Goal: Task Accomplishment & Management: Manage account settings

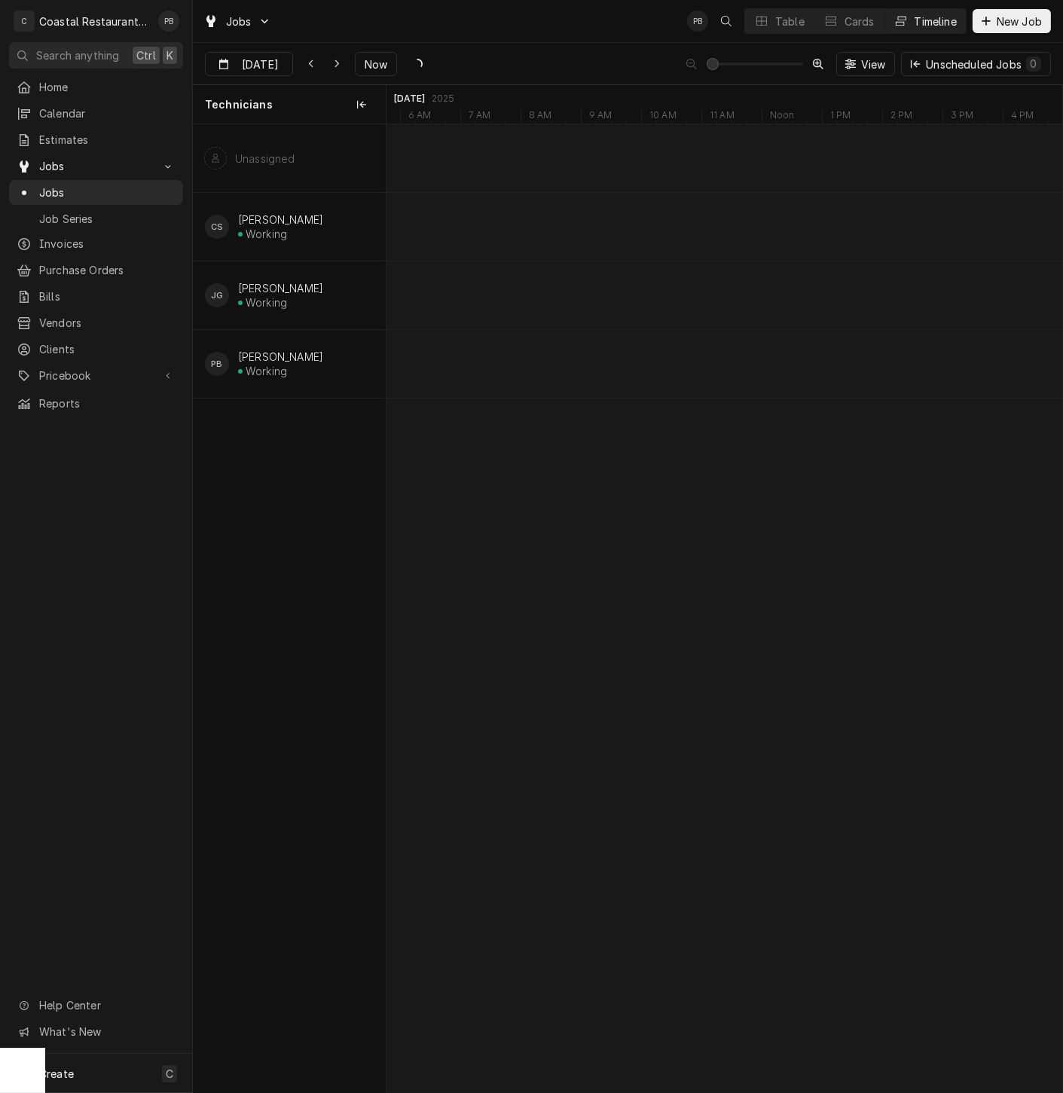
scroll to position [0, 13397]
click at [951, 273] on div "JOB-1637" at bounding box center [965, 279] width 49 height 13
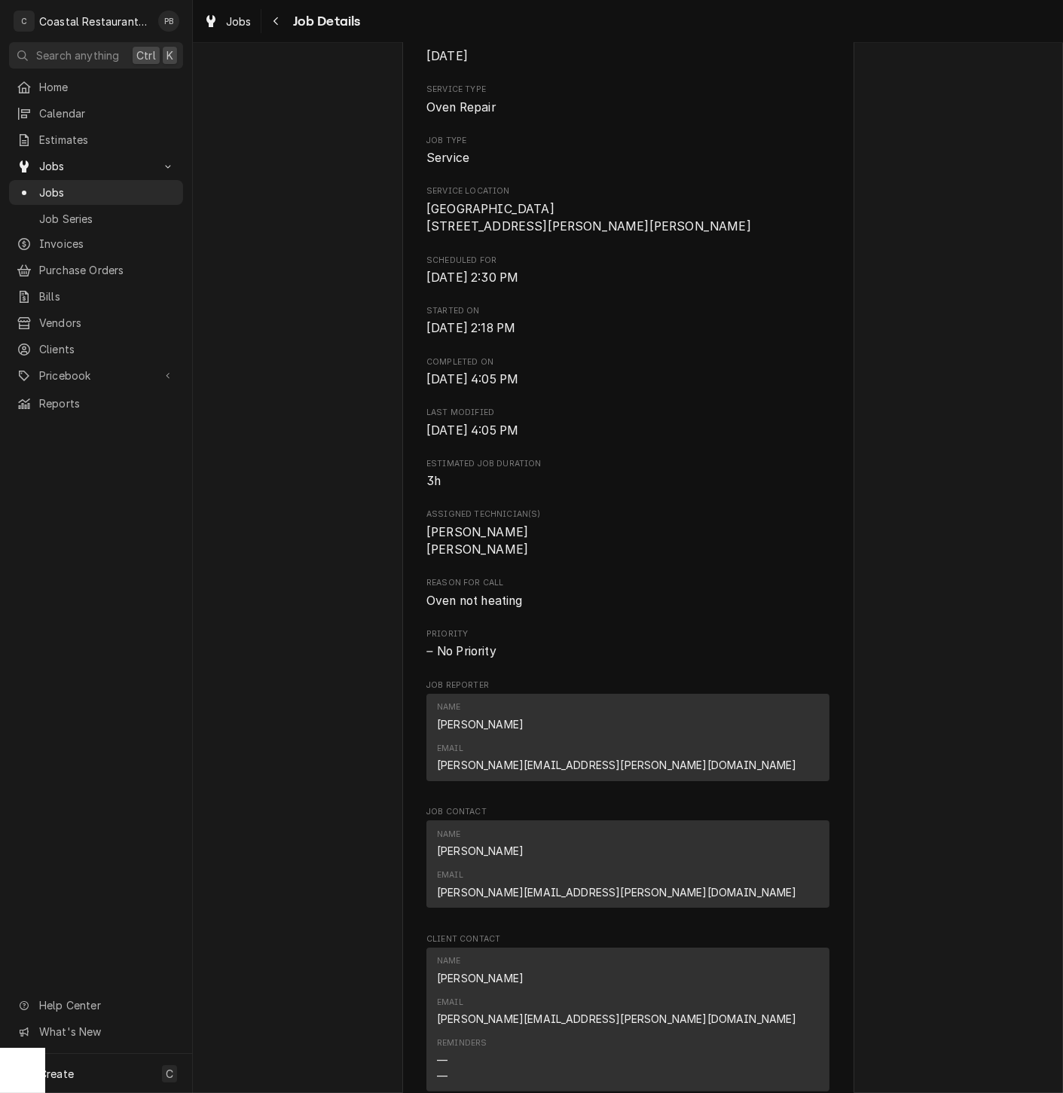
scroll to position [738, 0]
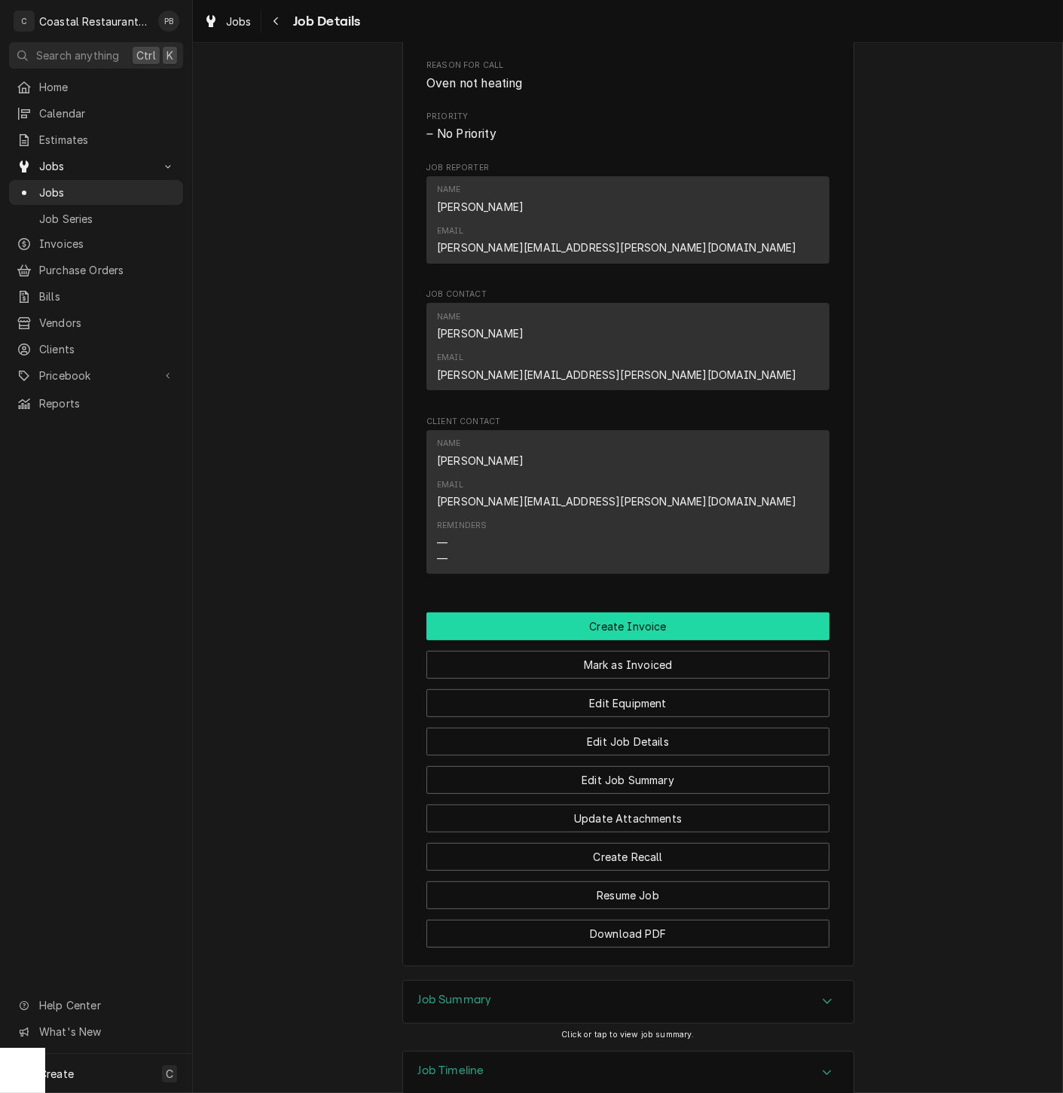
click at [631, 613] on button "Create Invoice" at bounding box center [627, 627] width 403 height 28
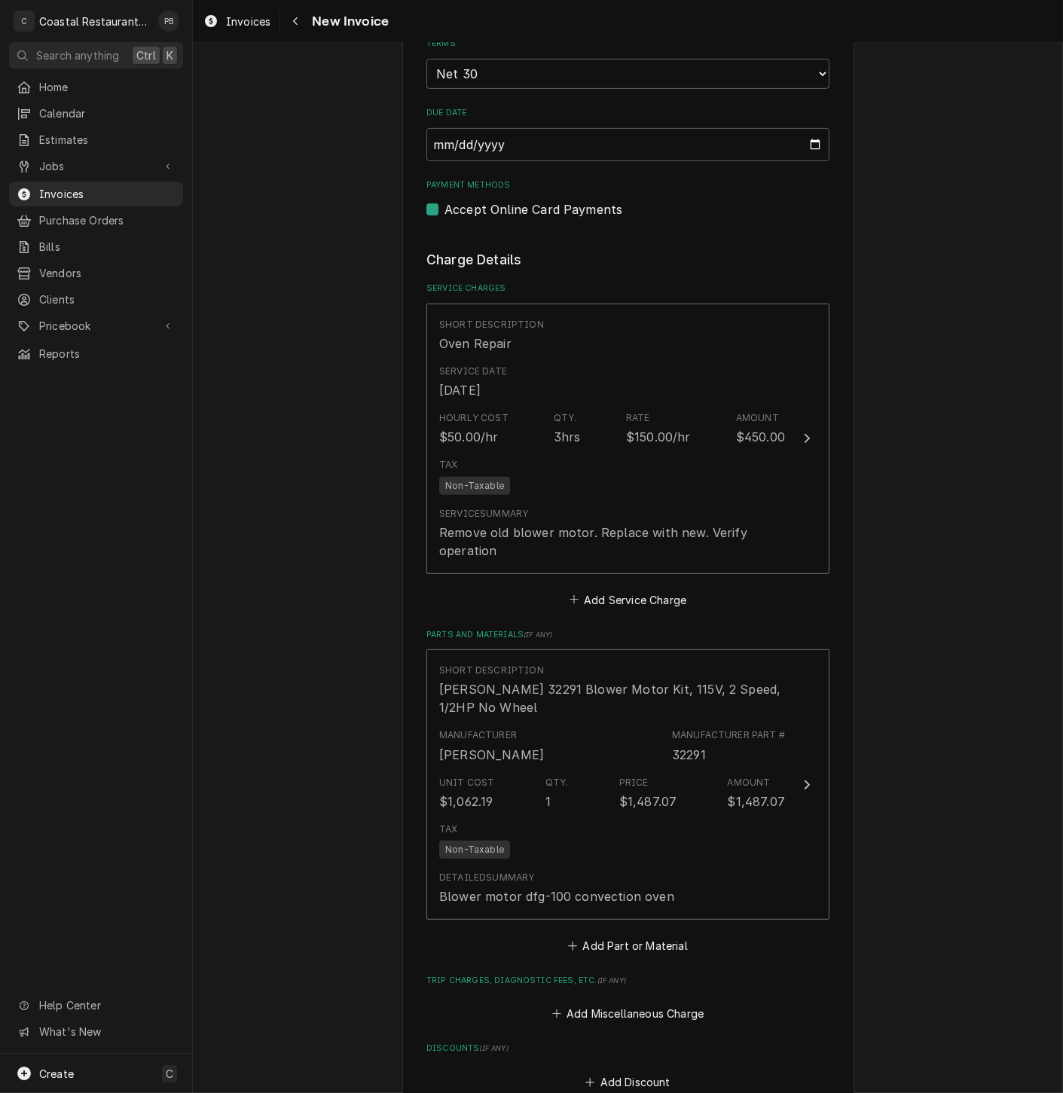
scroll to position [1004, 0]
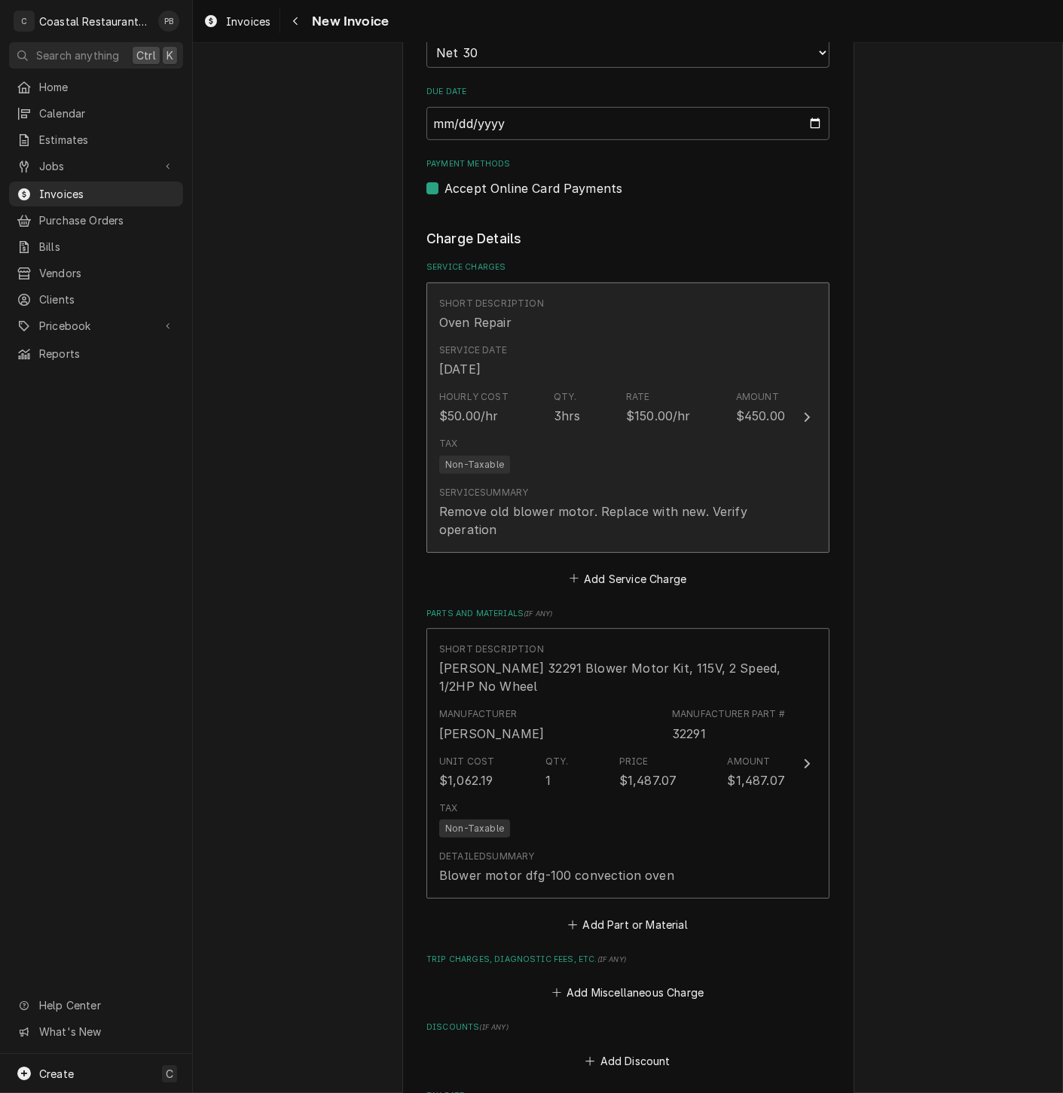
click at [797, 423] on div "Update Line Item" at bounding box center [807, 417] width 20 height 18
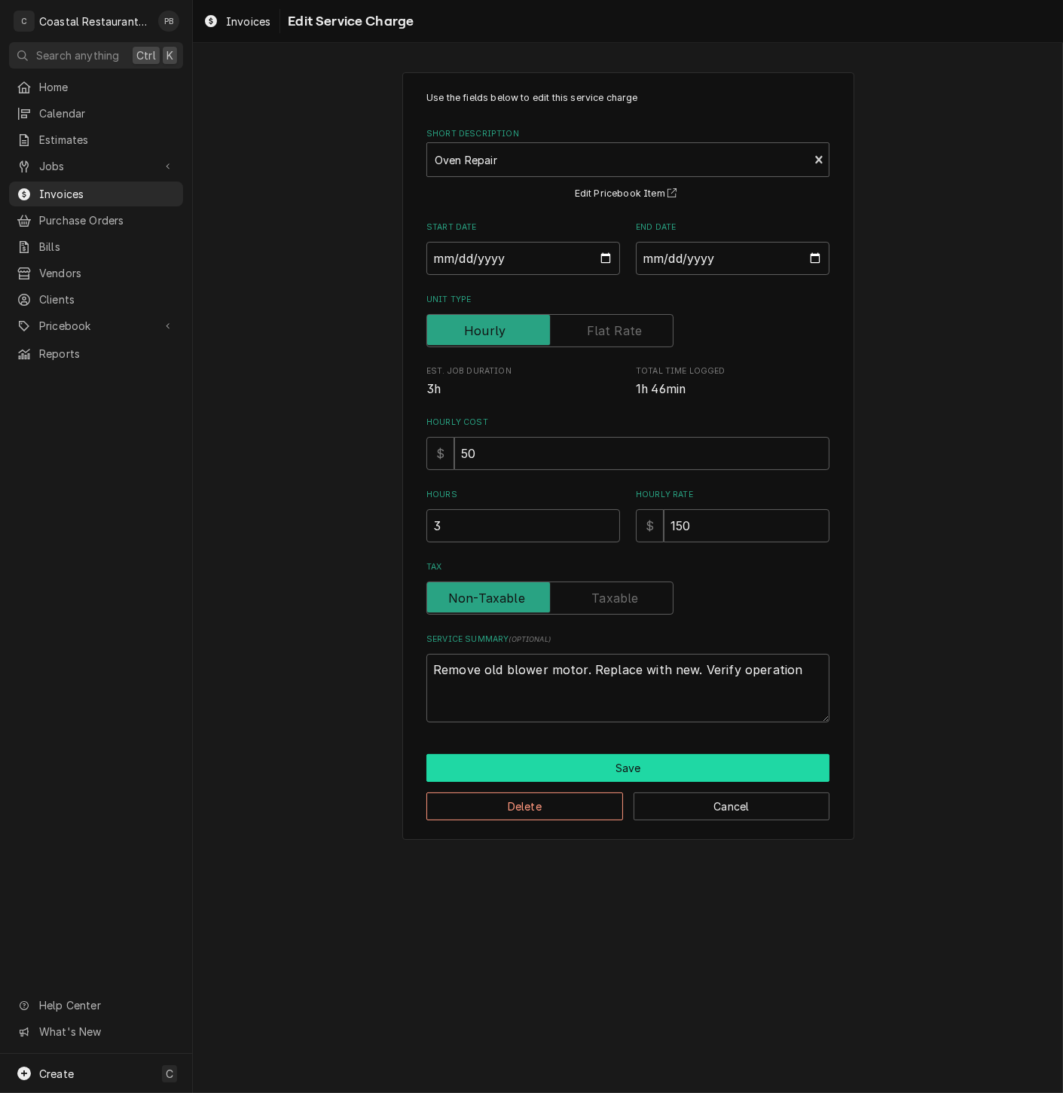
click at [663, 768] on button "Save" at bounding box center [627, 768] width 403 height 28
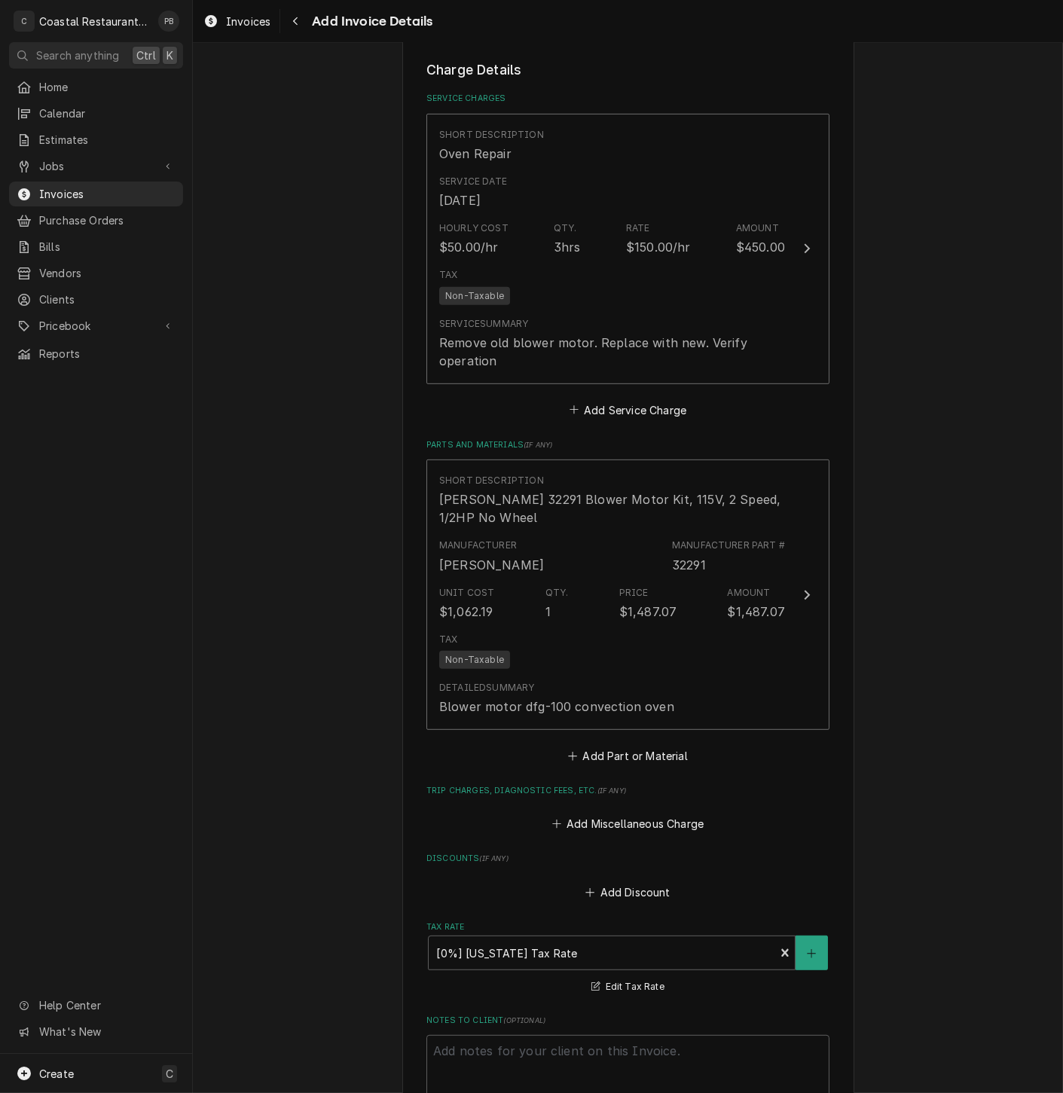
scroll to position [1572, 0]
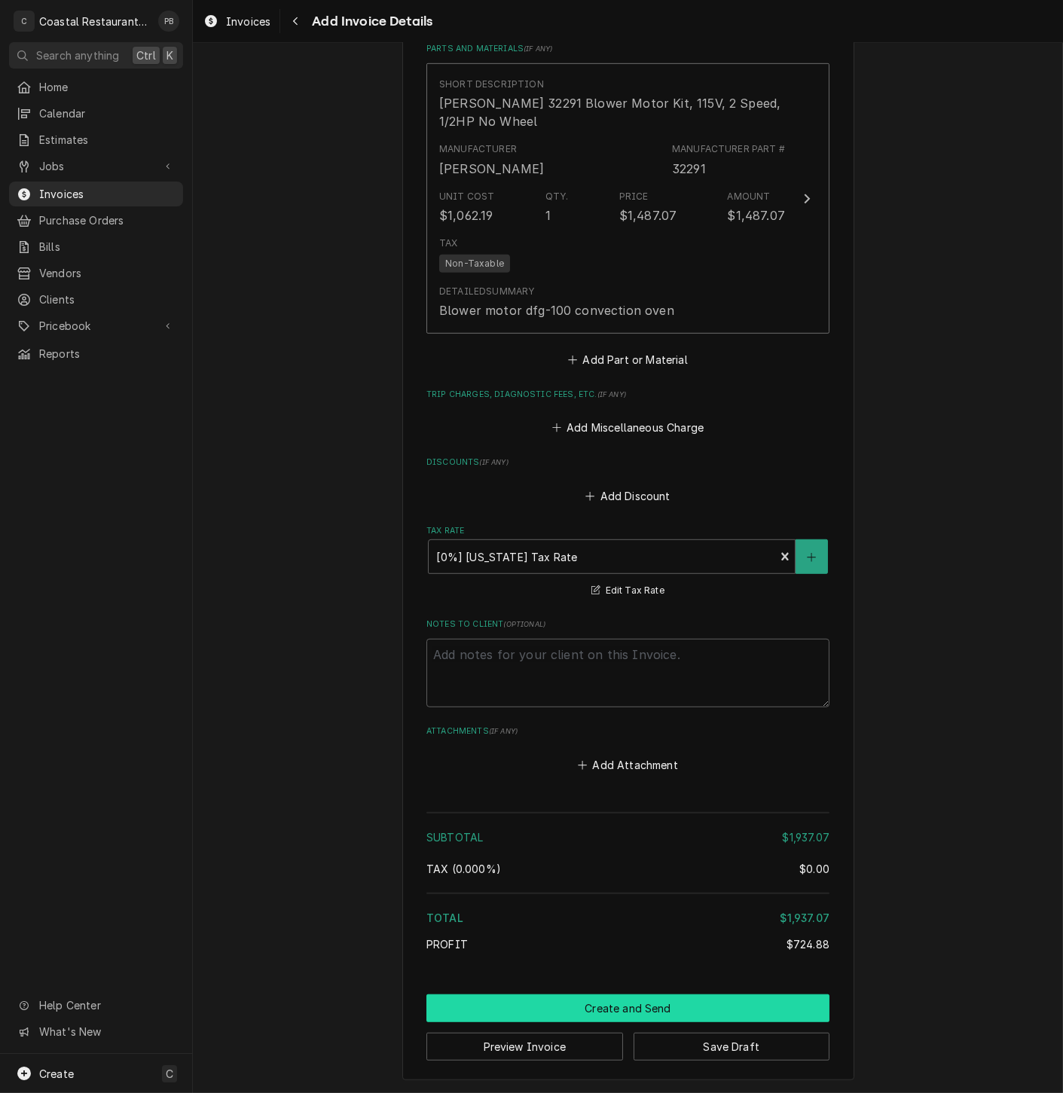
click at [658, 1016] on button "Create and Send" at bounding box center [627, 1008] width 403 height 28
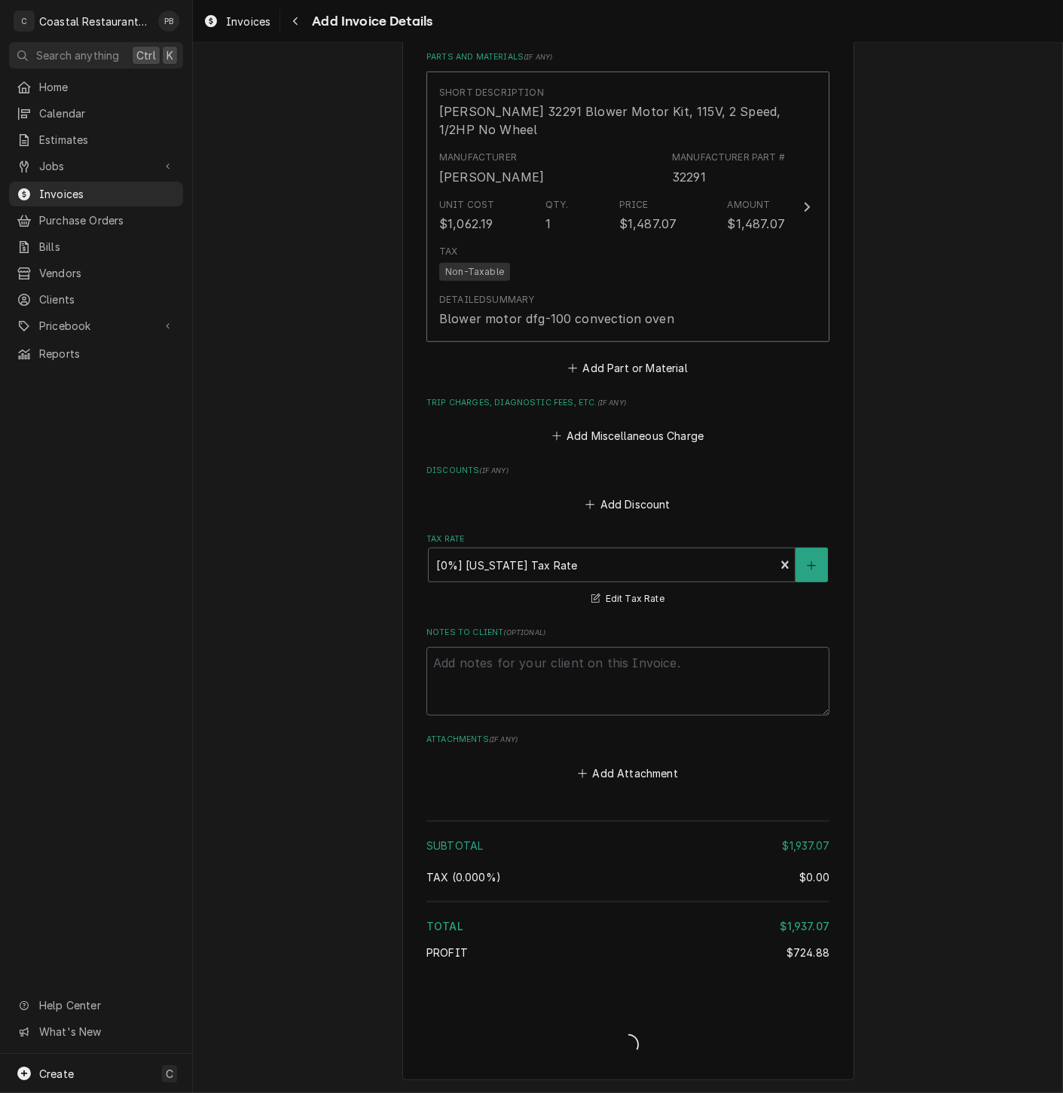
type textarea "x"
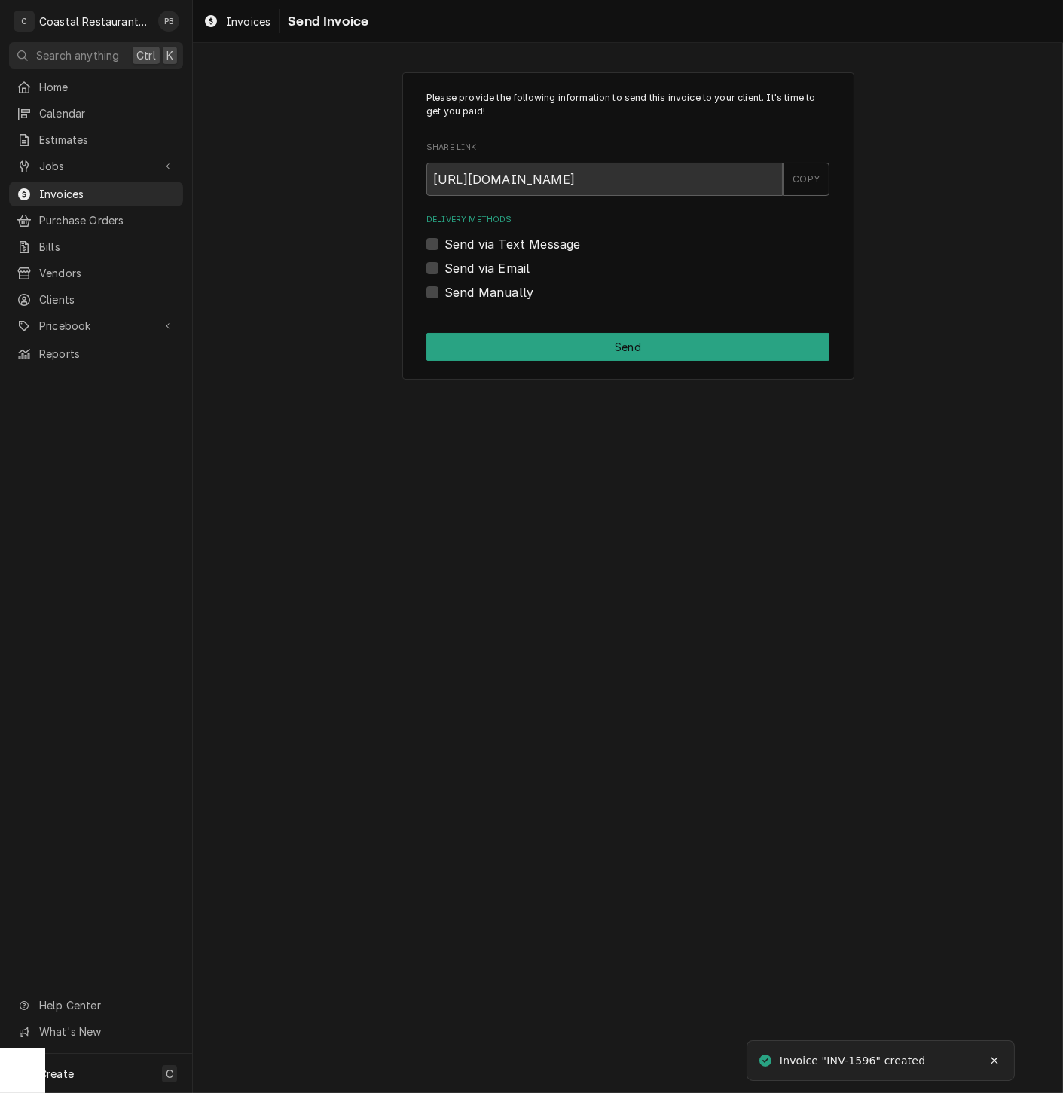
click at [445, 264] on label "Send via Email" at bounding box center [487, 268] width 85 height 18
click at [445, 264] on input "Send via Email" at bounding box center [646, 275] width 403 height 33
checkbox input "true"
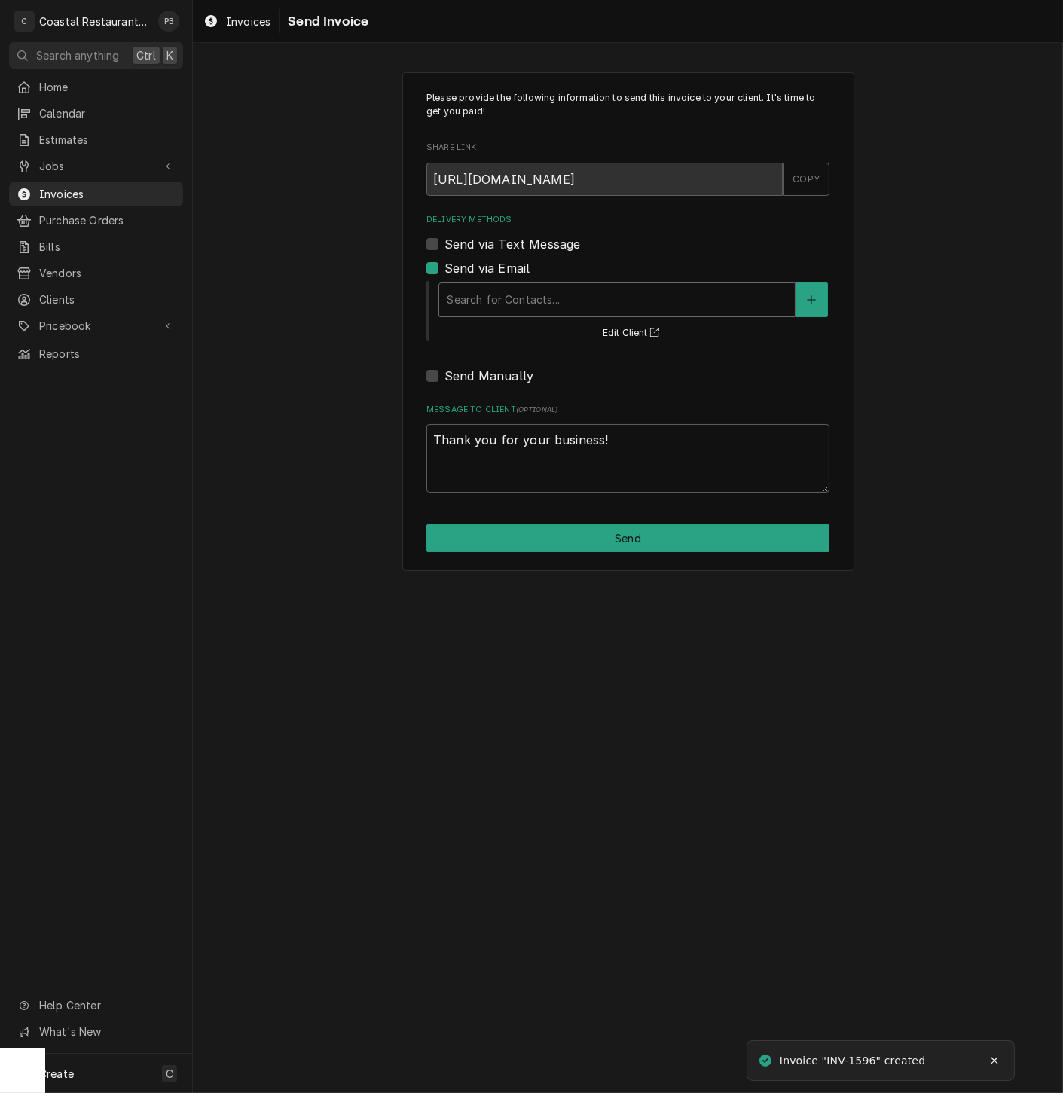
click at [598, 304] on div "Delivery Methods" at bounding box center [617, 299] width 341 height 27
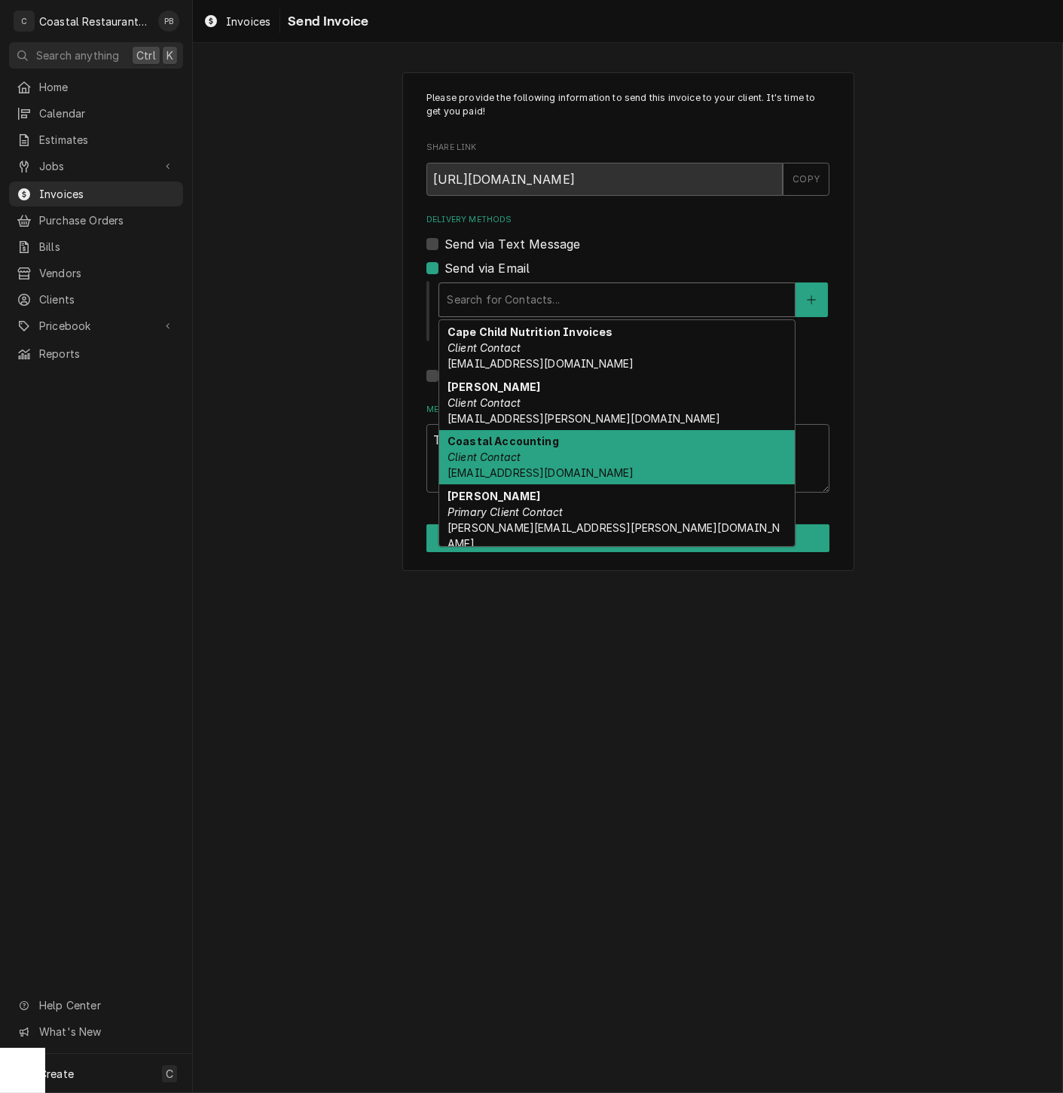
click at [576, 476] on span "Accounting@coastalrestaurantrepair.com" at bounding box center [541, 472] width 186 height 13
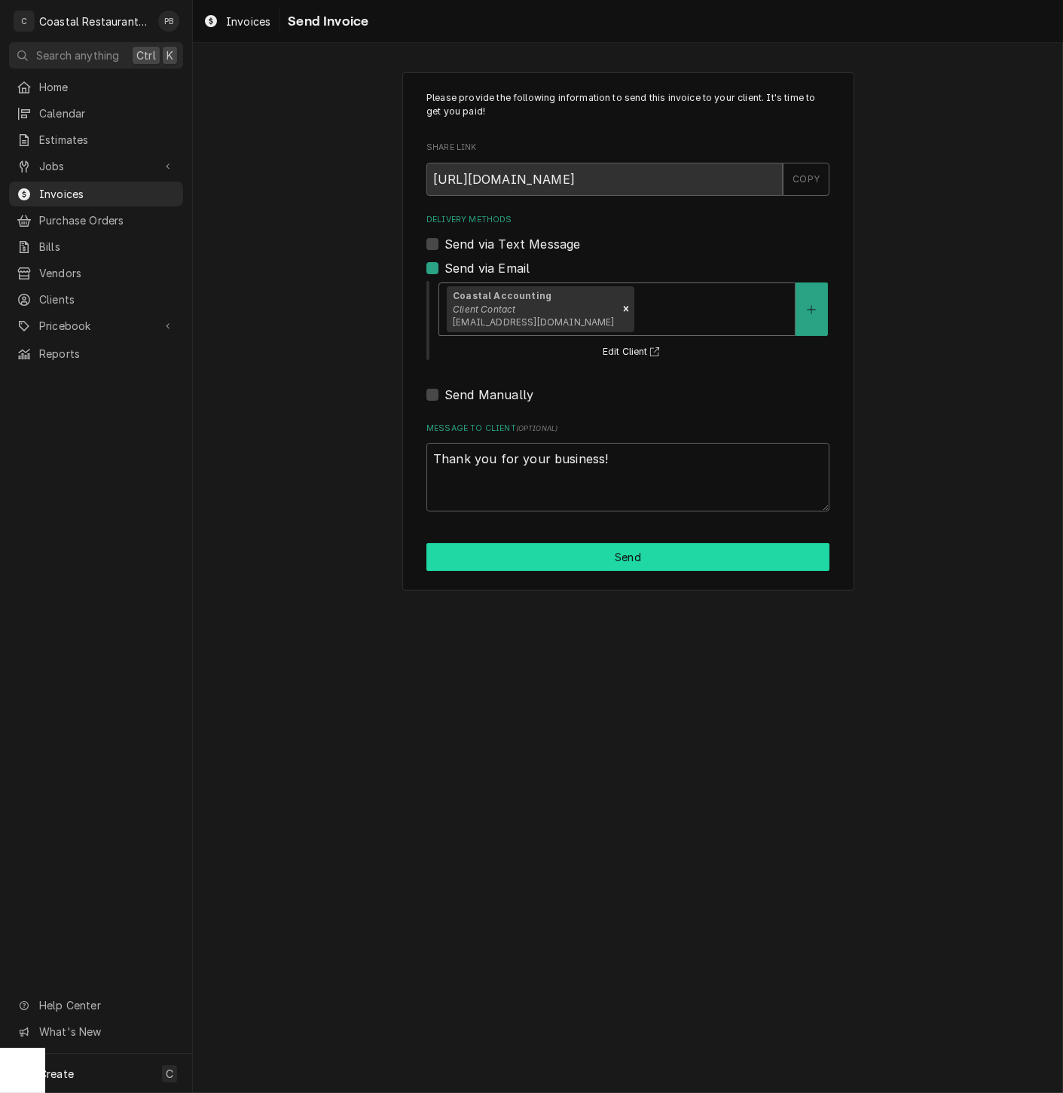
click at [651, 566] on button "Send" at bounding box center [627, 557] width 403 height 28
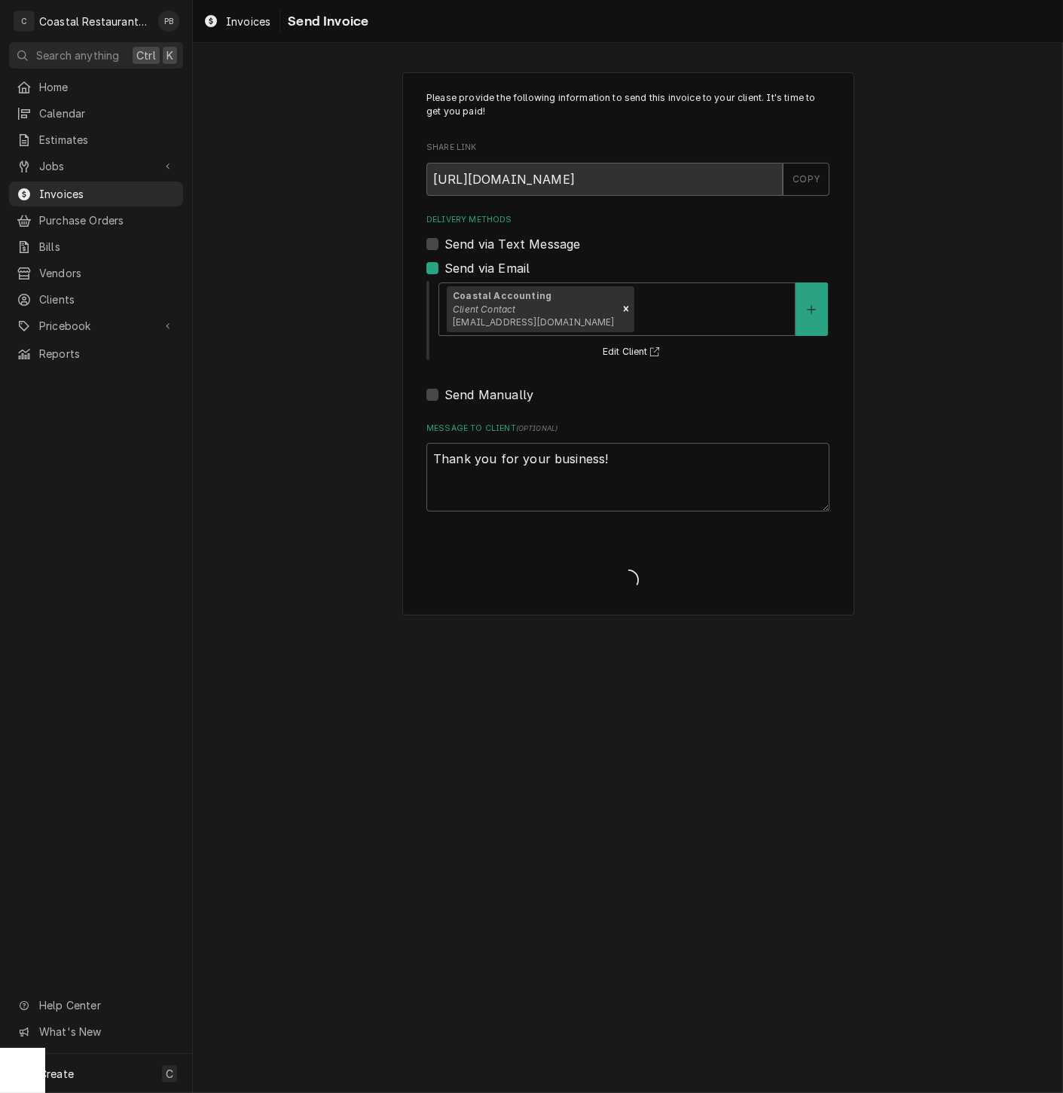
type textarea "x"
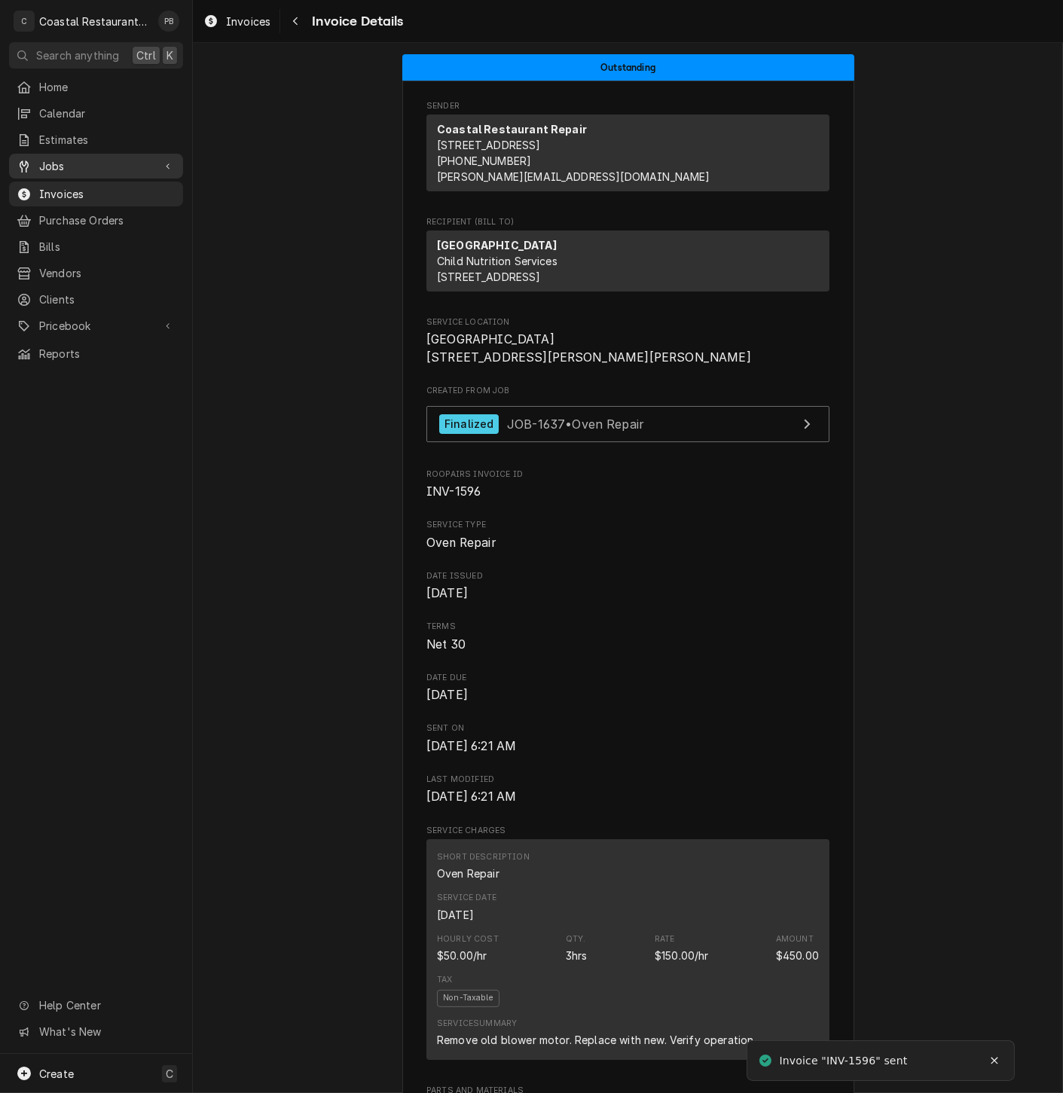
click at [56, 158] on span "Jobs" at bounding box center [96, 166] width 114 height 16
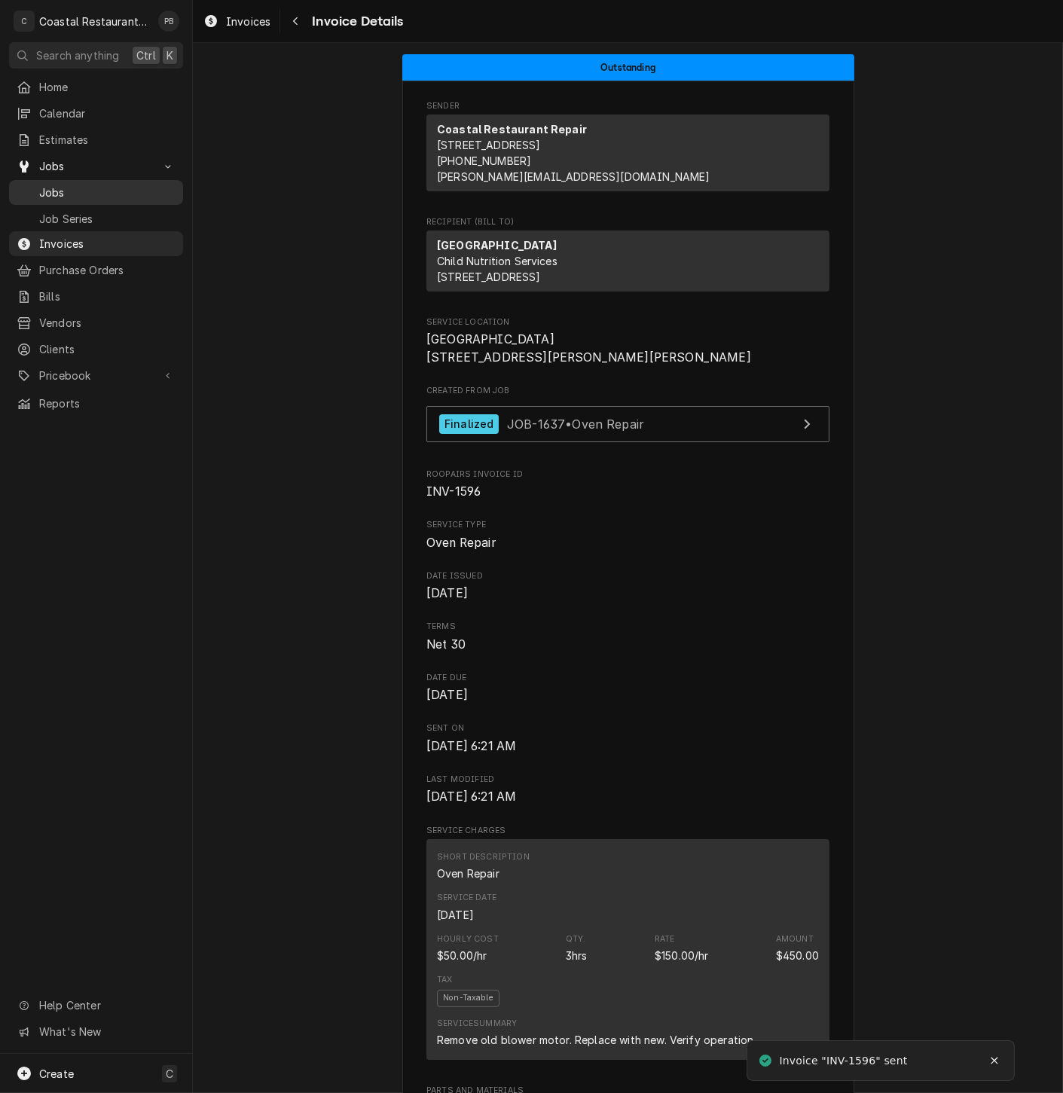
click at [60, 188] on span "Jobs" at bounding box center [107, 193] width 136 height 16
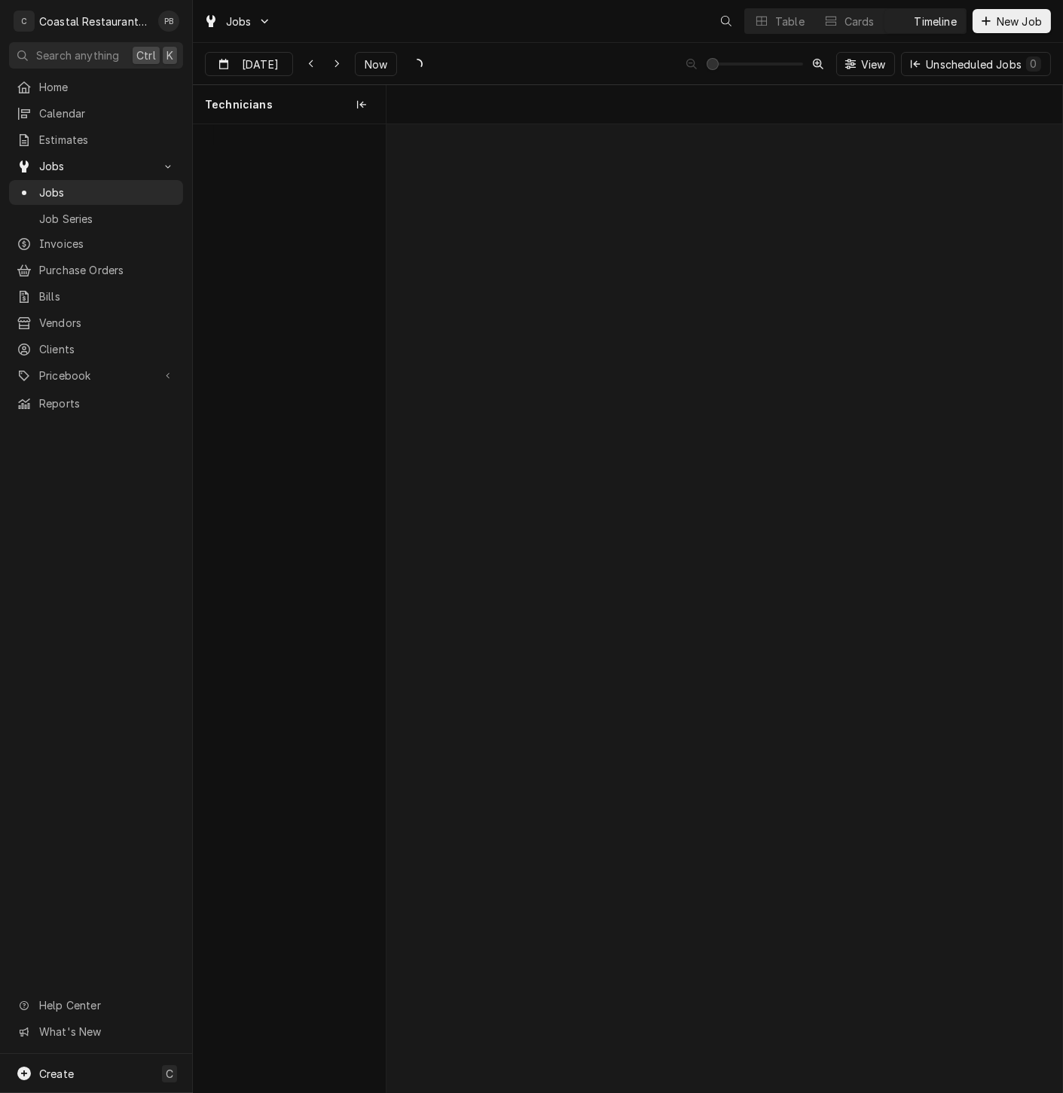
scroll to position [0, 13397]
click at [783, 21] on div "Table" at bounding box center [789, 22] width 29 height 16
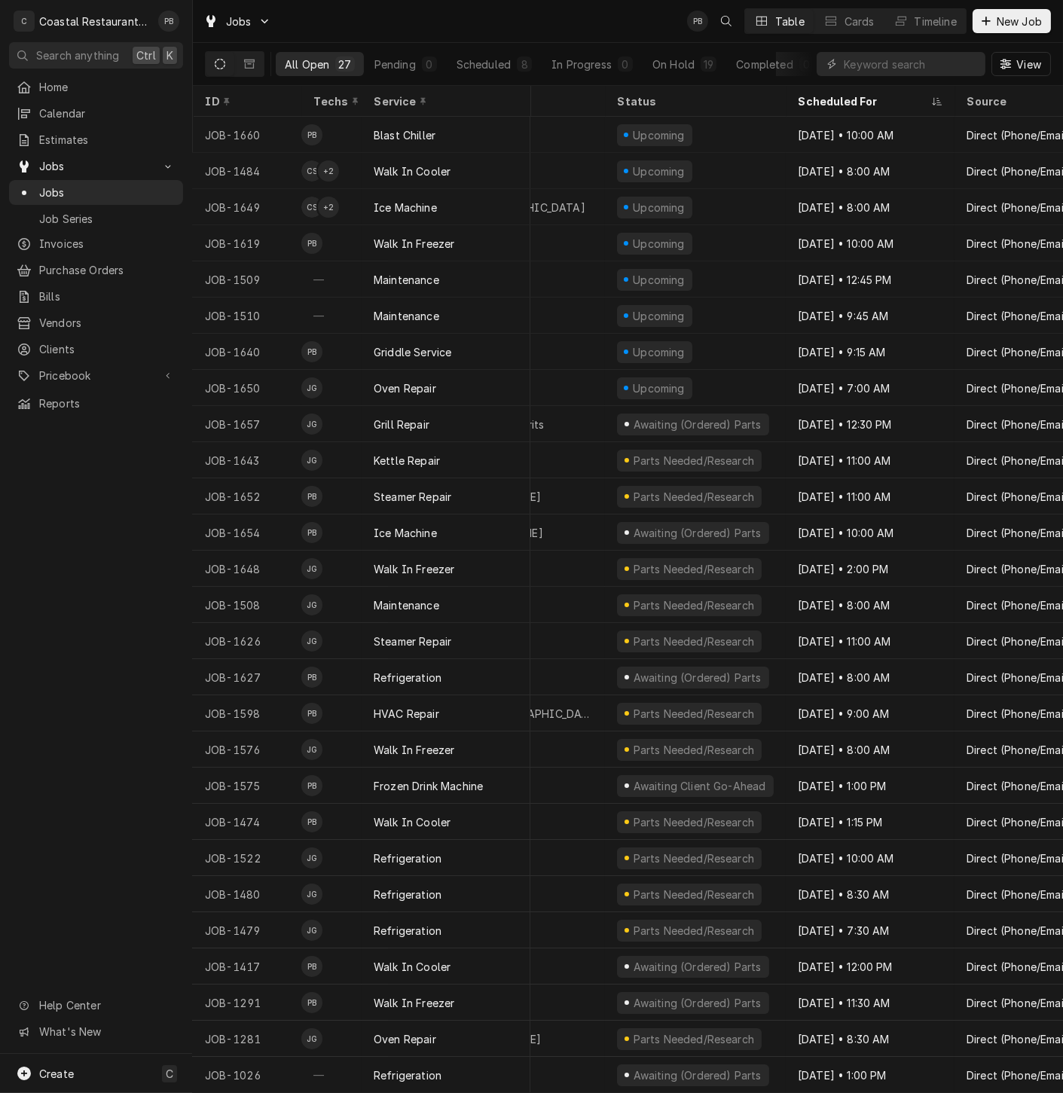
scroll to position [0, 145]
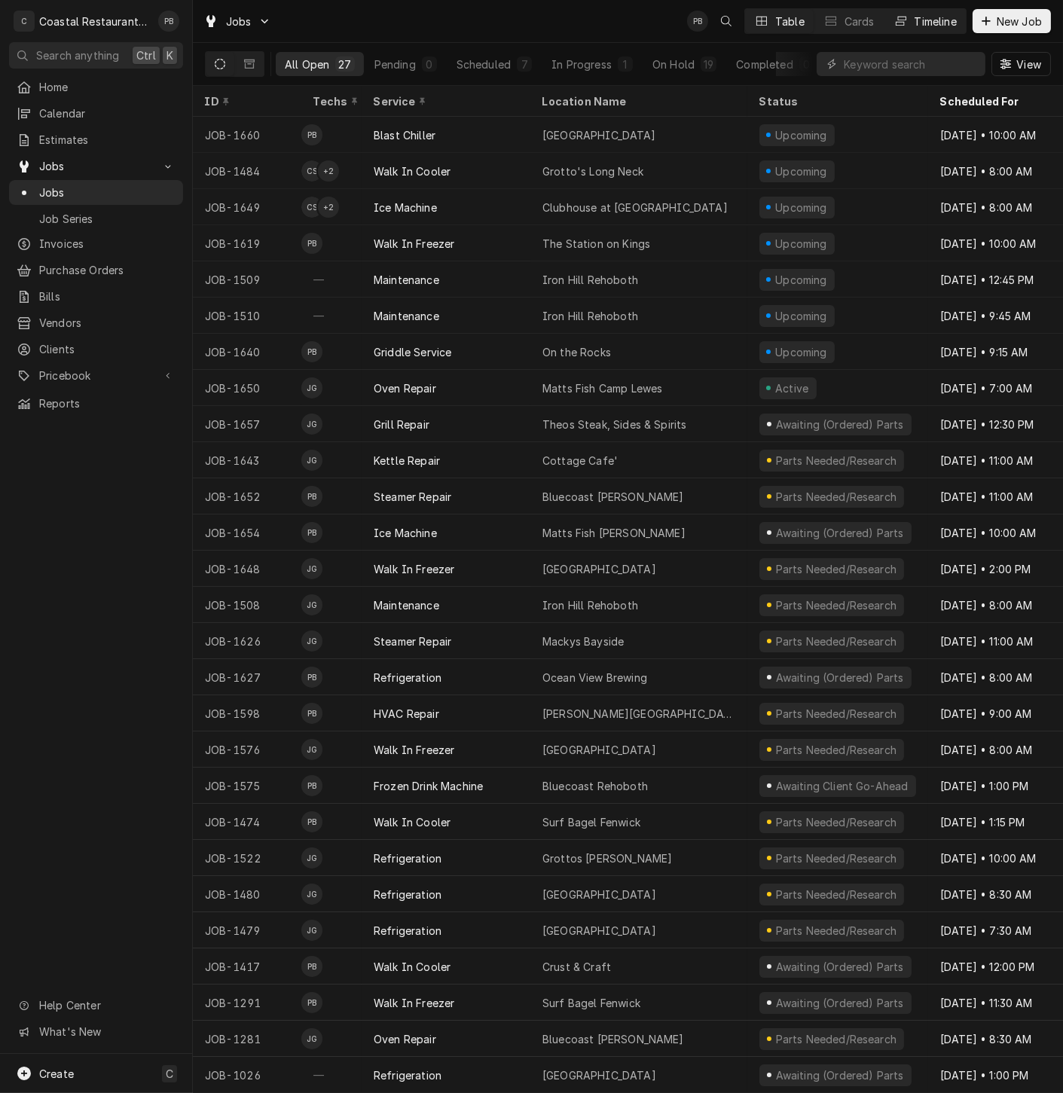
click at [915, 26] on div "Timeline" at bounding box center [936, 22] width 42 height 16
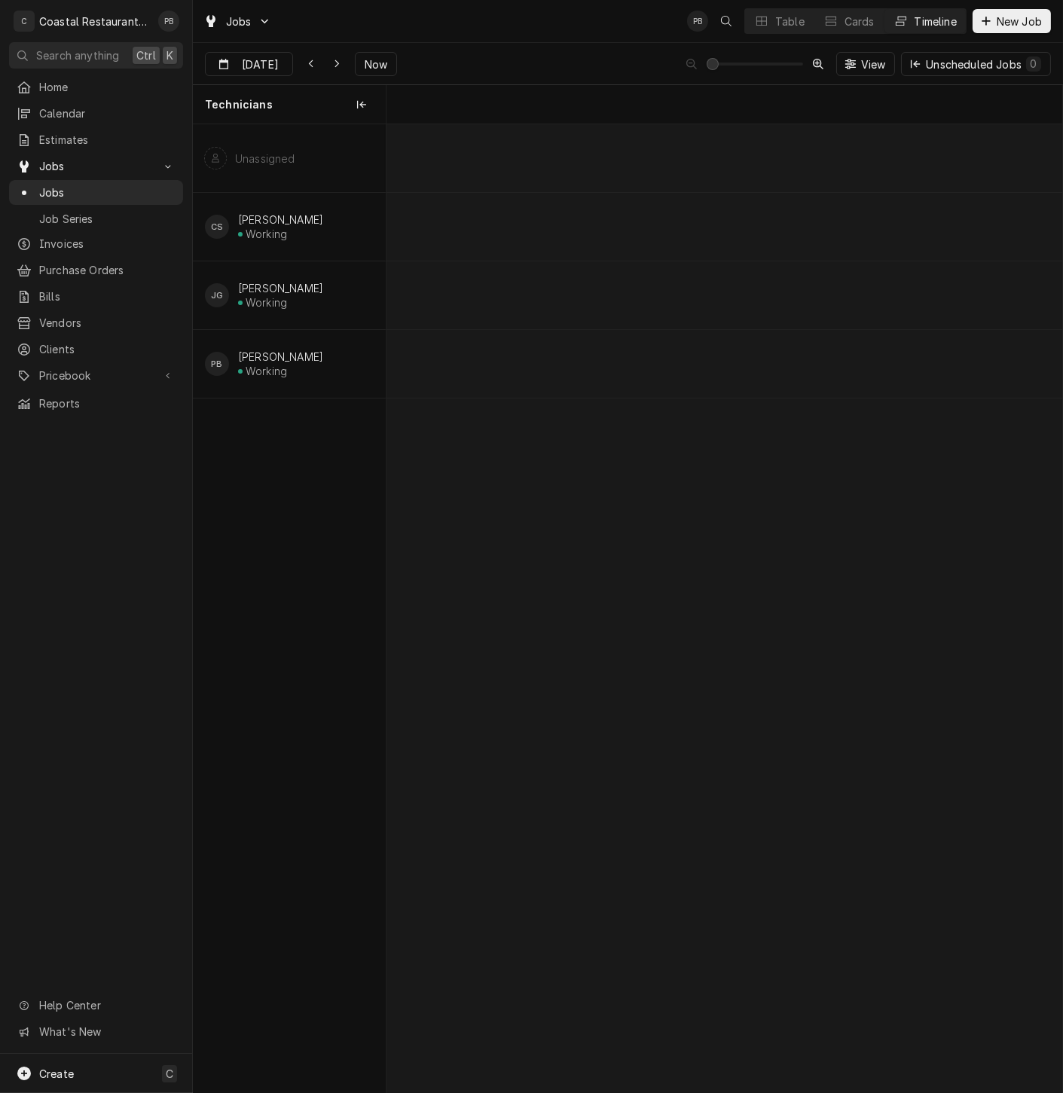
scroll to position [0, 13397]
click at [362, 59] on span "Now" at bounding box center [376, 65] width 29 height 16
type input "[DATE]"
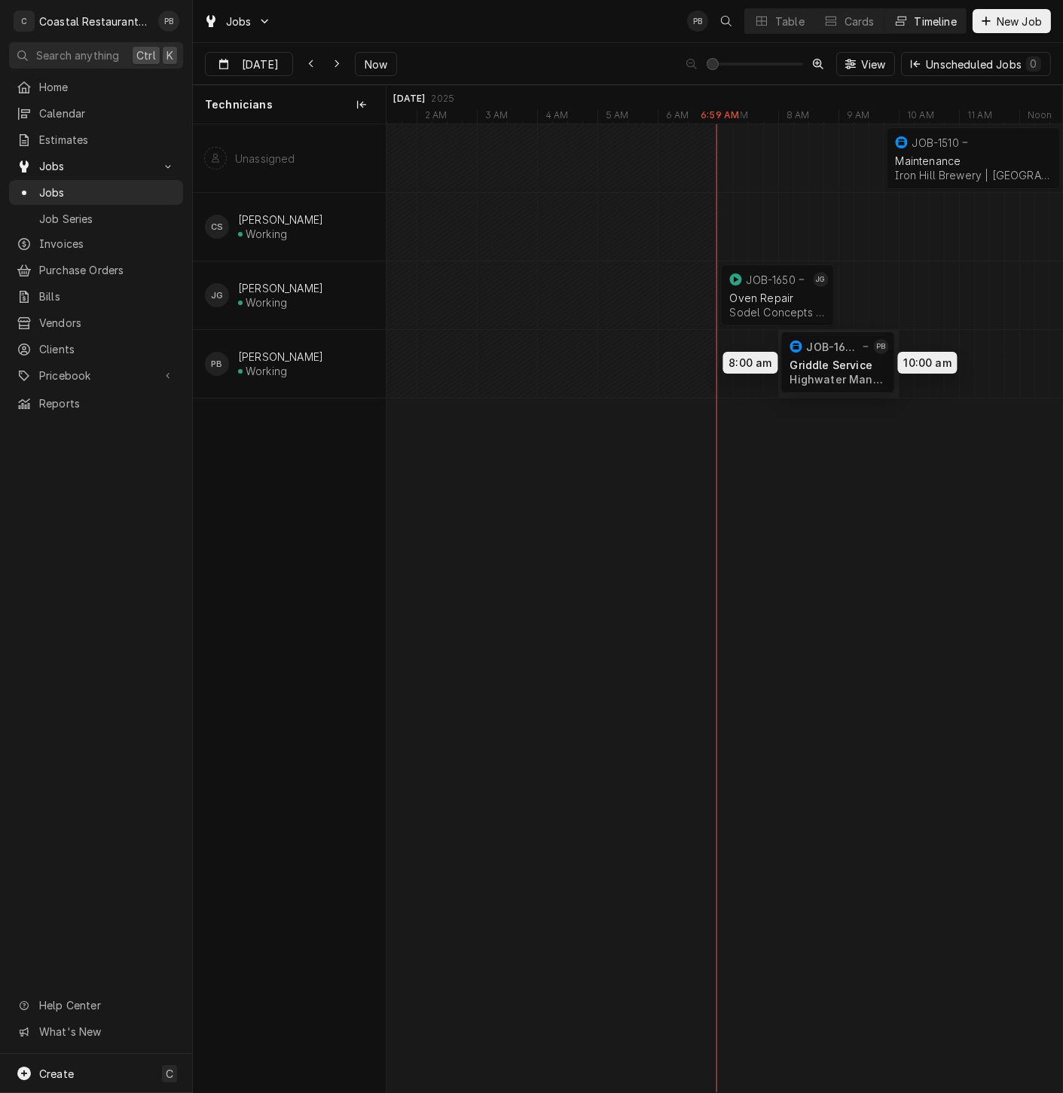
drag, startPoint x: 901, startPoint y: 359, endPoint x: 826, endPoint y: 357, distance: 75.4
click at [826, 357] on div "9:45 AM 12:45 PM JOB-1510 Maintenance Iron Hill Brewery | Rehoboth Beach, 19971…" at bounding box center [724, 608] width 676 height 968
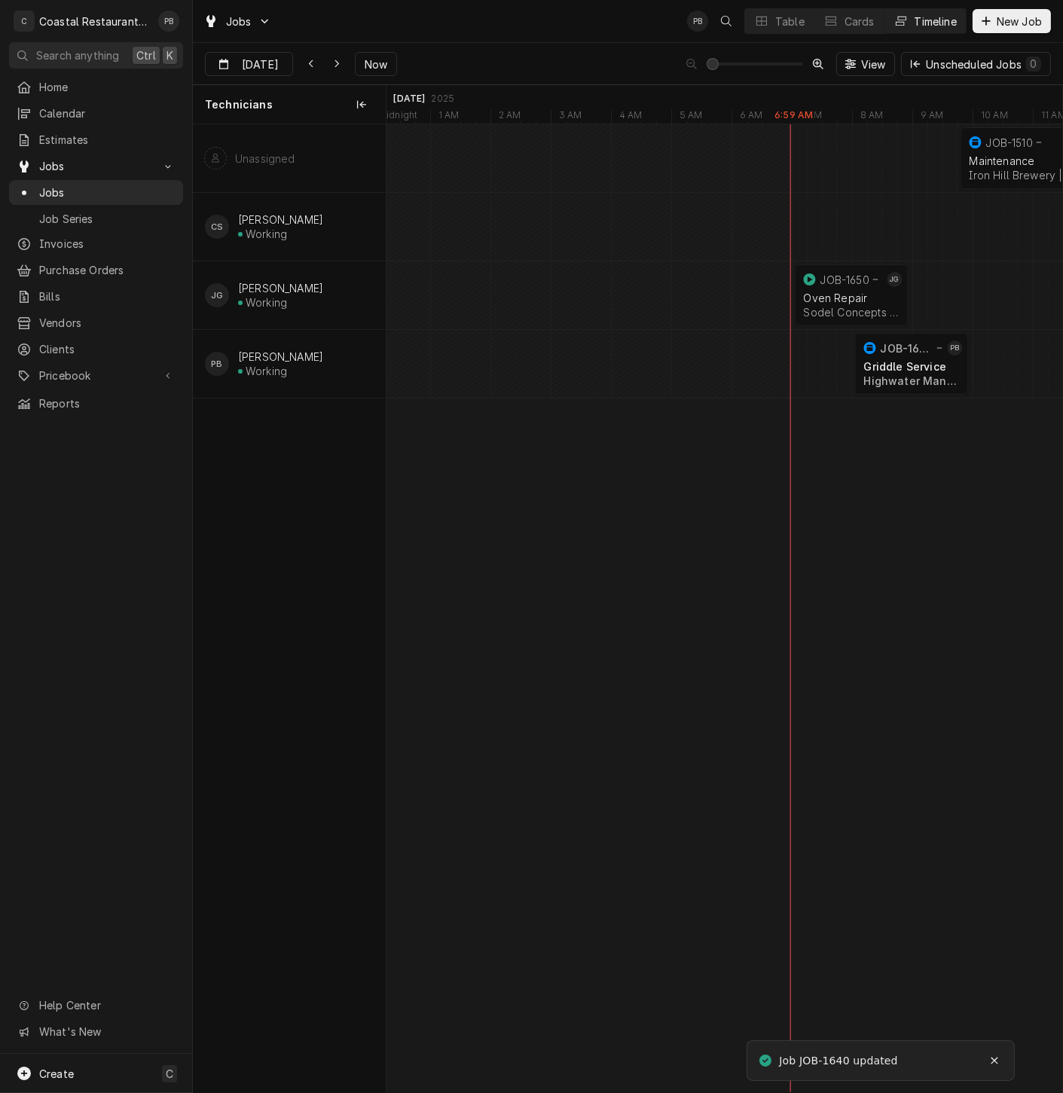
scroll to position [0, 0]
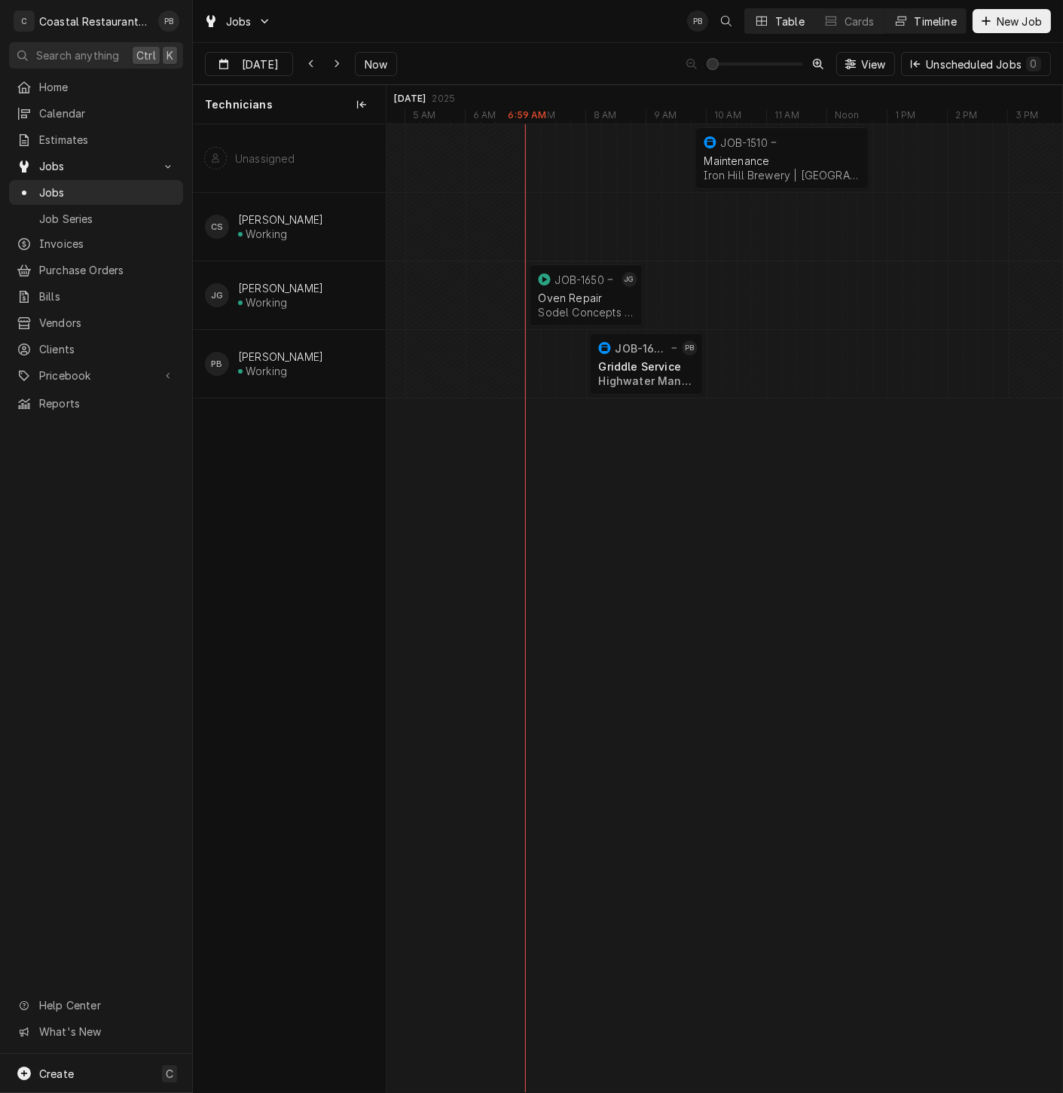
click at [775, 26] on div "Table" at bounding box center [789, 22] width 29 height 16
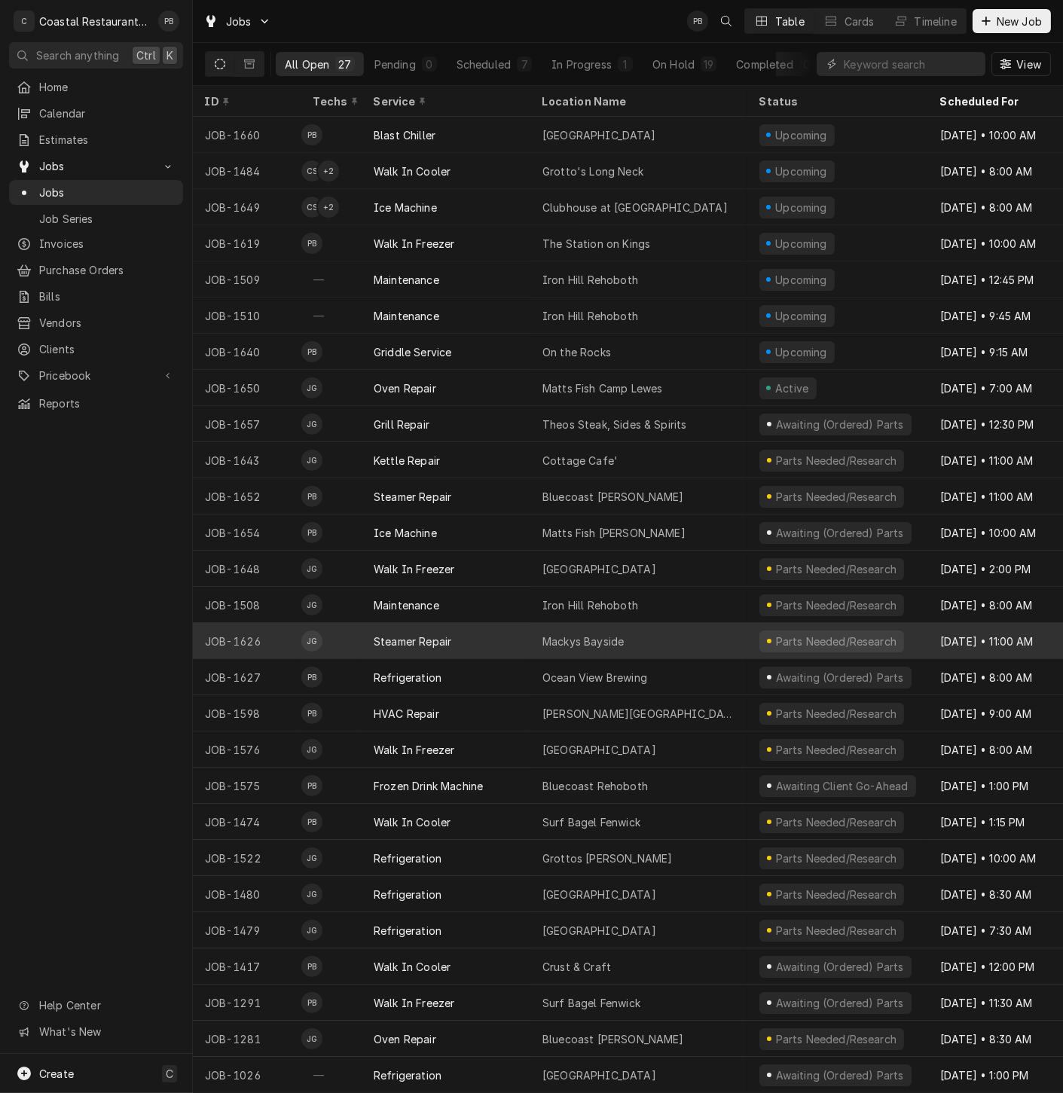
click at [590, 634] on div "Mackys Bayside" at bounding box center [582, 642] width 81 height 16
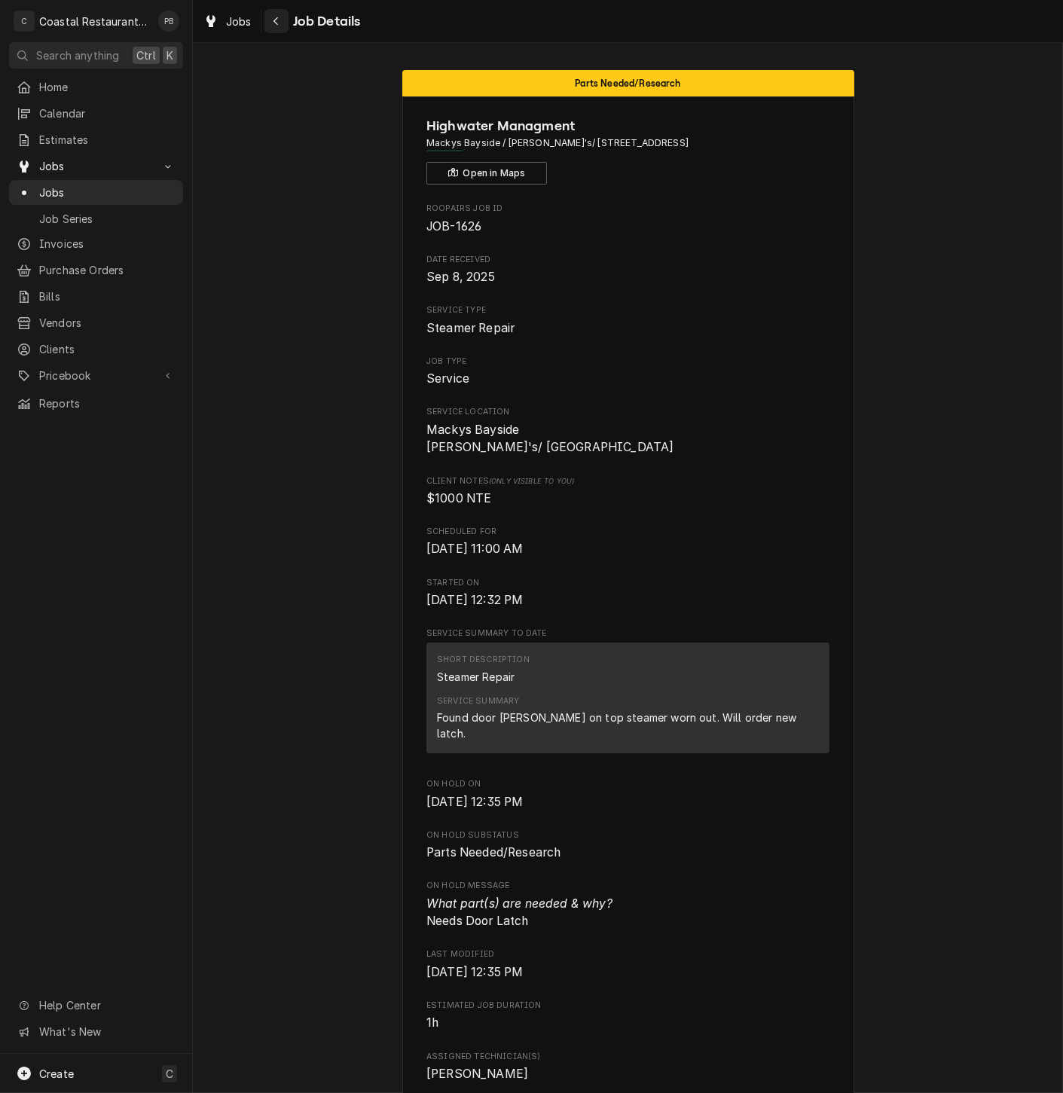
click at [280, 22] on div "Navigate back" at bounding box center [276, 21] width 15 height 15
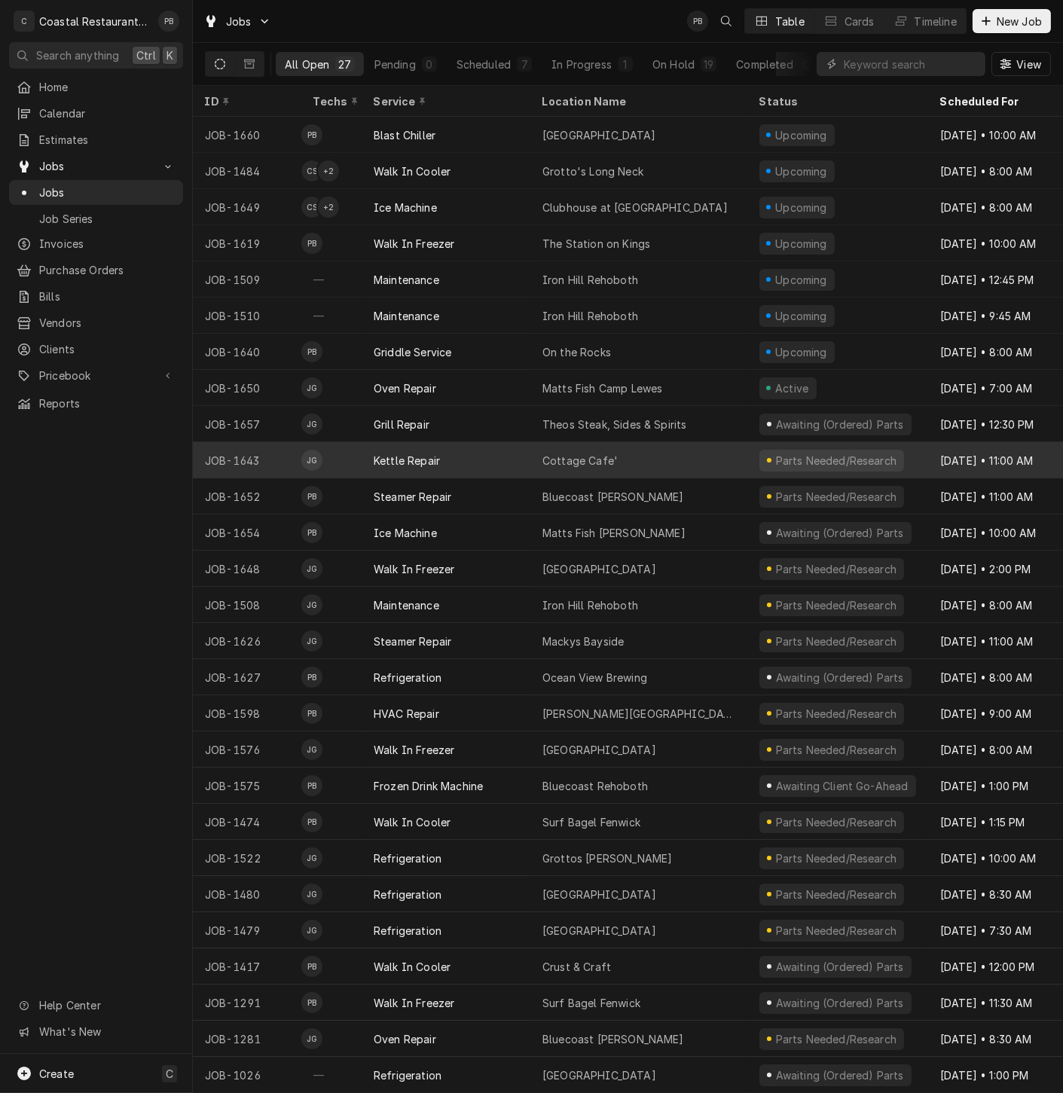
click at [566, 453] on div "Cottage Cafe'" at bounding box center [579, 461] width 75 height 16
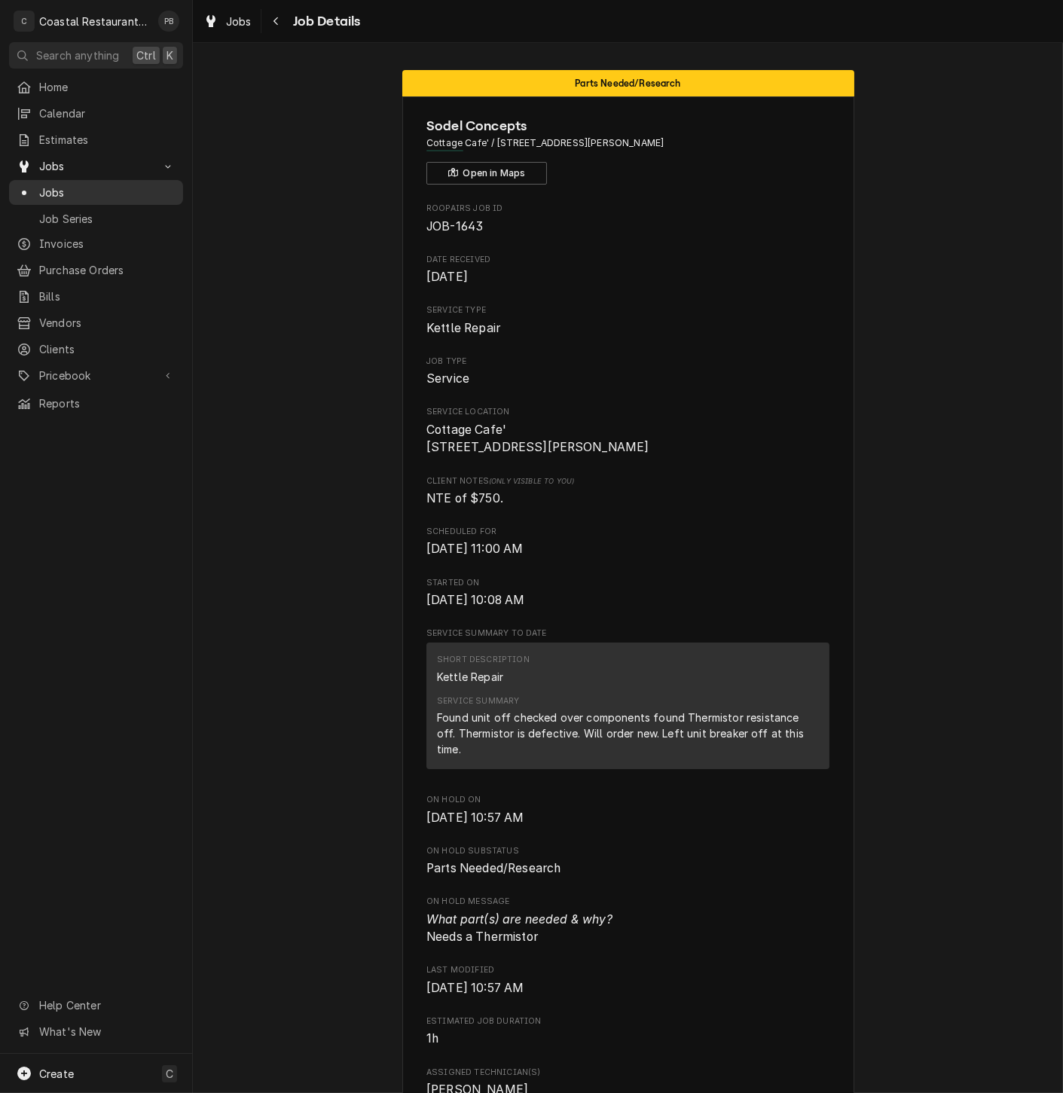
click at [66, 185] on span "Jobs" at bounding box center [107, 193] width 136 height 16
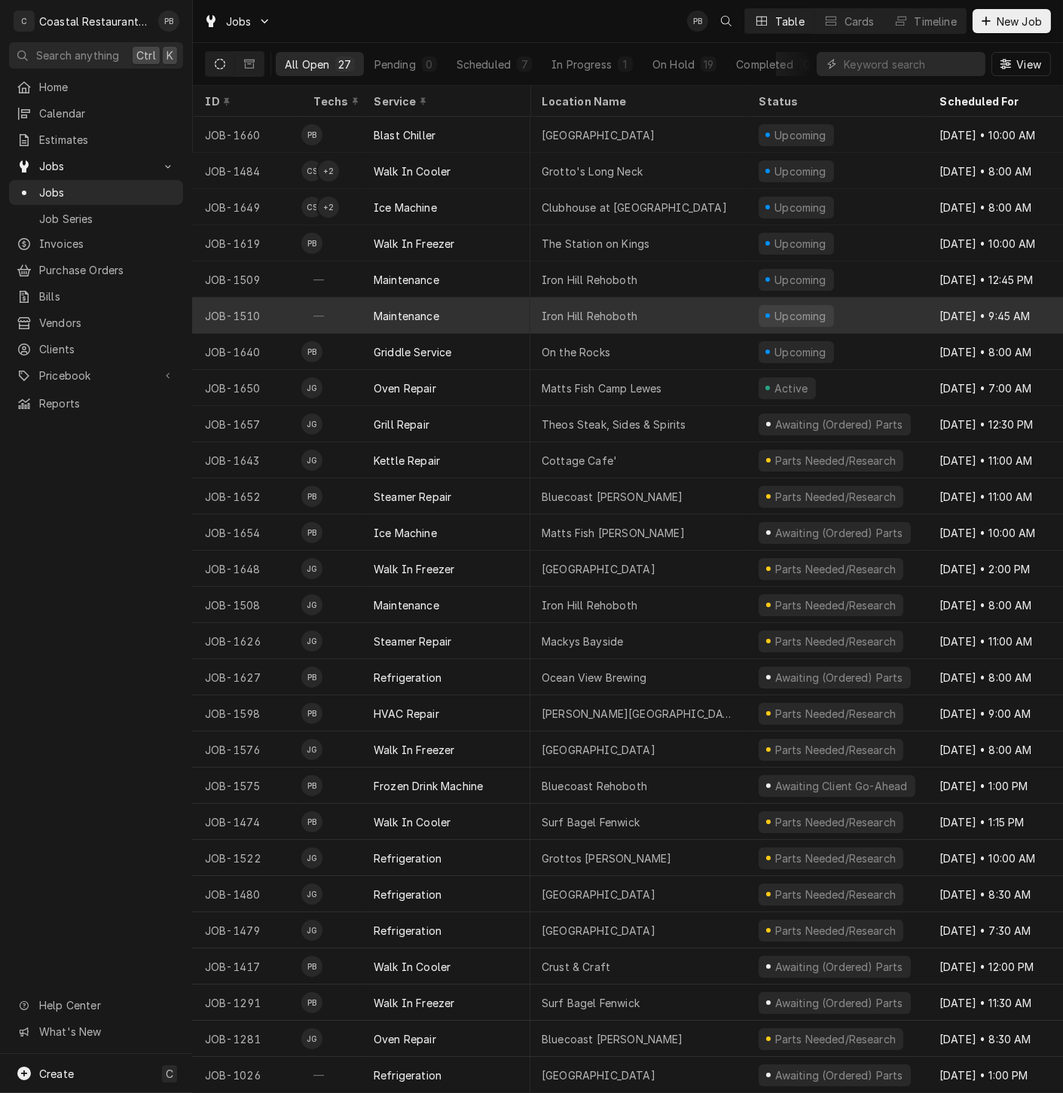
scroll to position [0, 2]
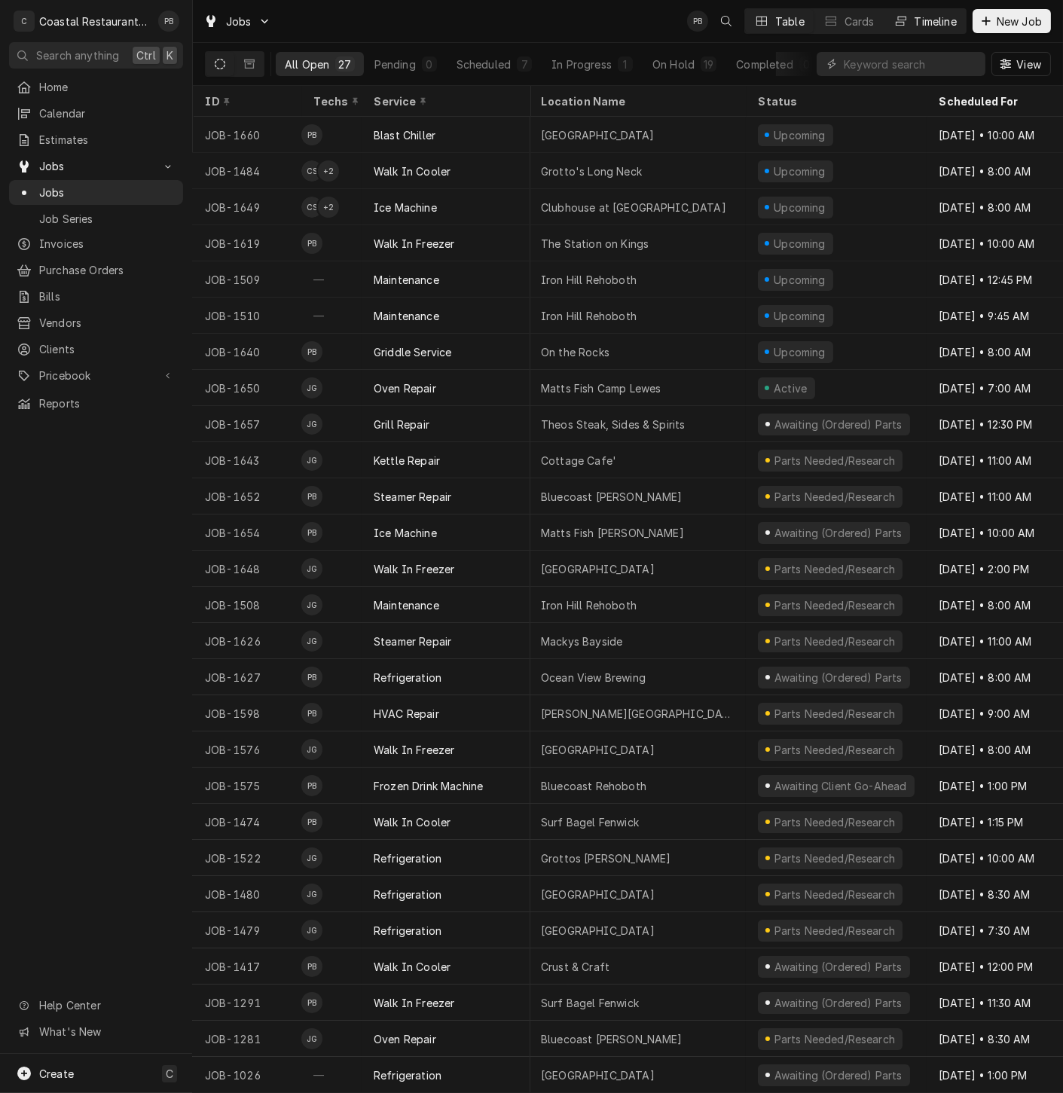
click at [925, 23] on div "Timeline" at bounding box center [936, 22] width 42 height 16
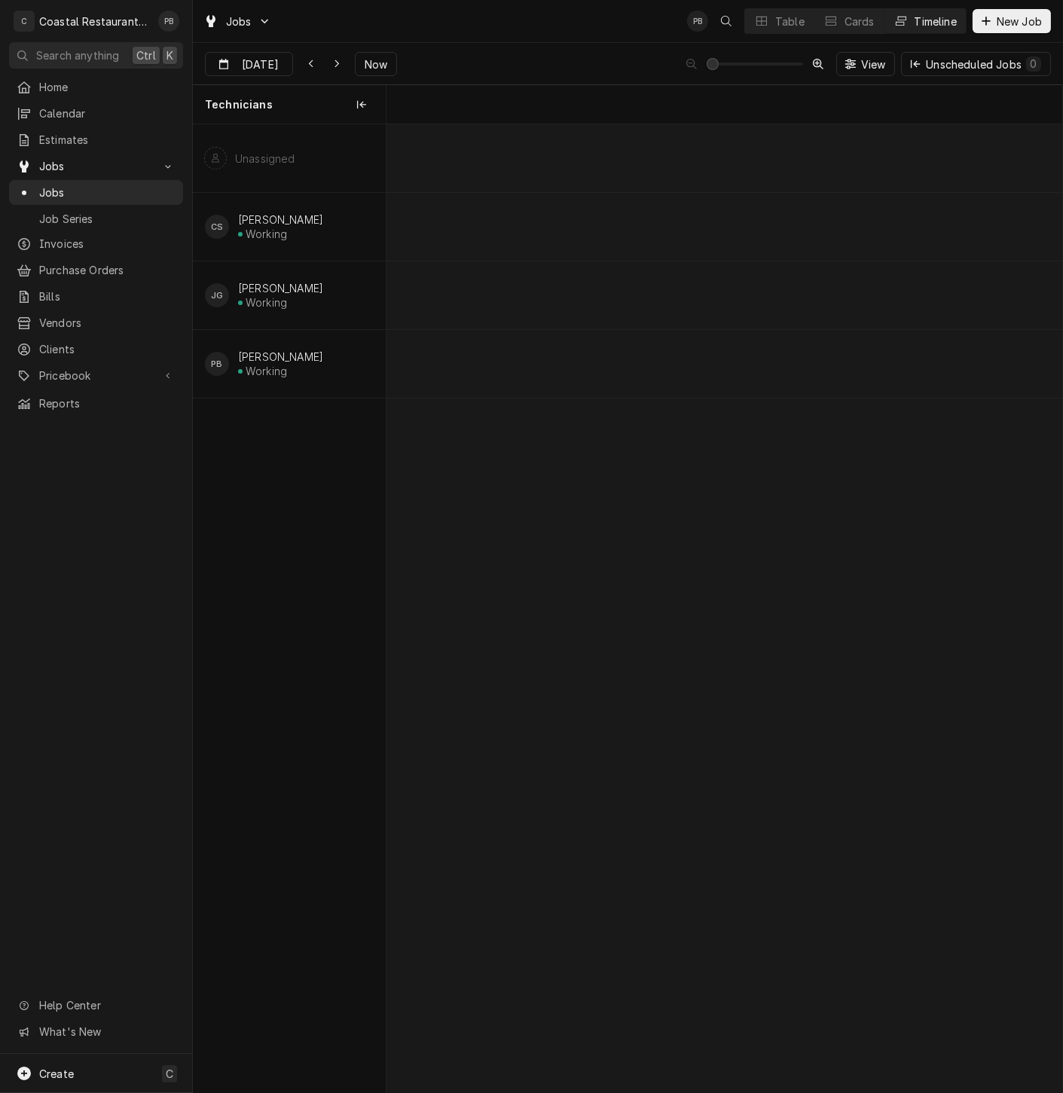
scroll to position [0, 13408]
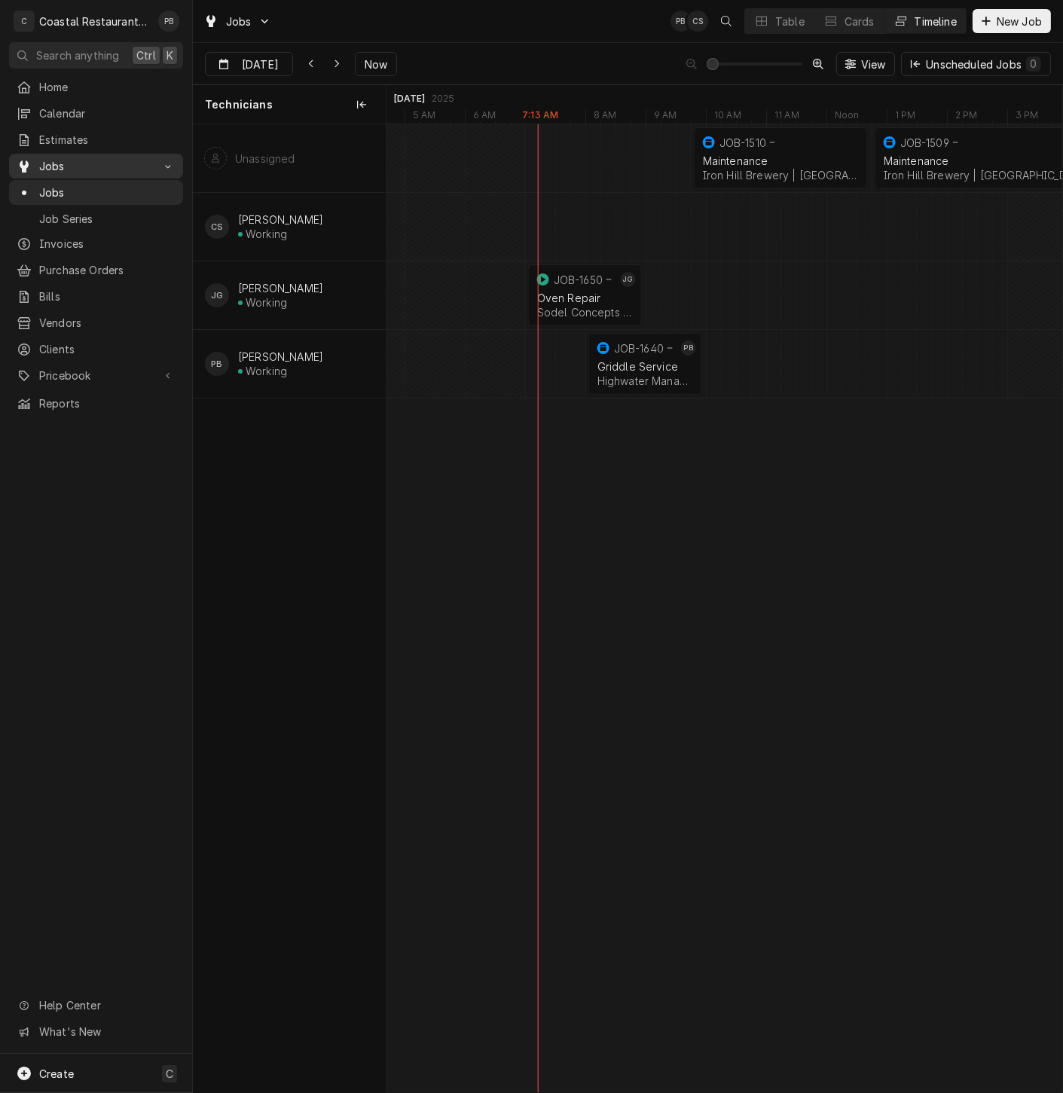
click at [62, 170] on link "Jobs" at bounding box center [96, 166] width 174 height 25
click at [61, 158] on span "Jobs" at bounding box center [96, 166] width 114 height 16
click at [69, 206] on link "Job Series" at bounding box center [96, 218] width 174 height 25
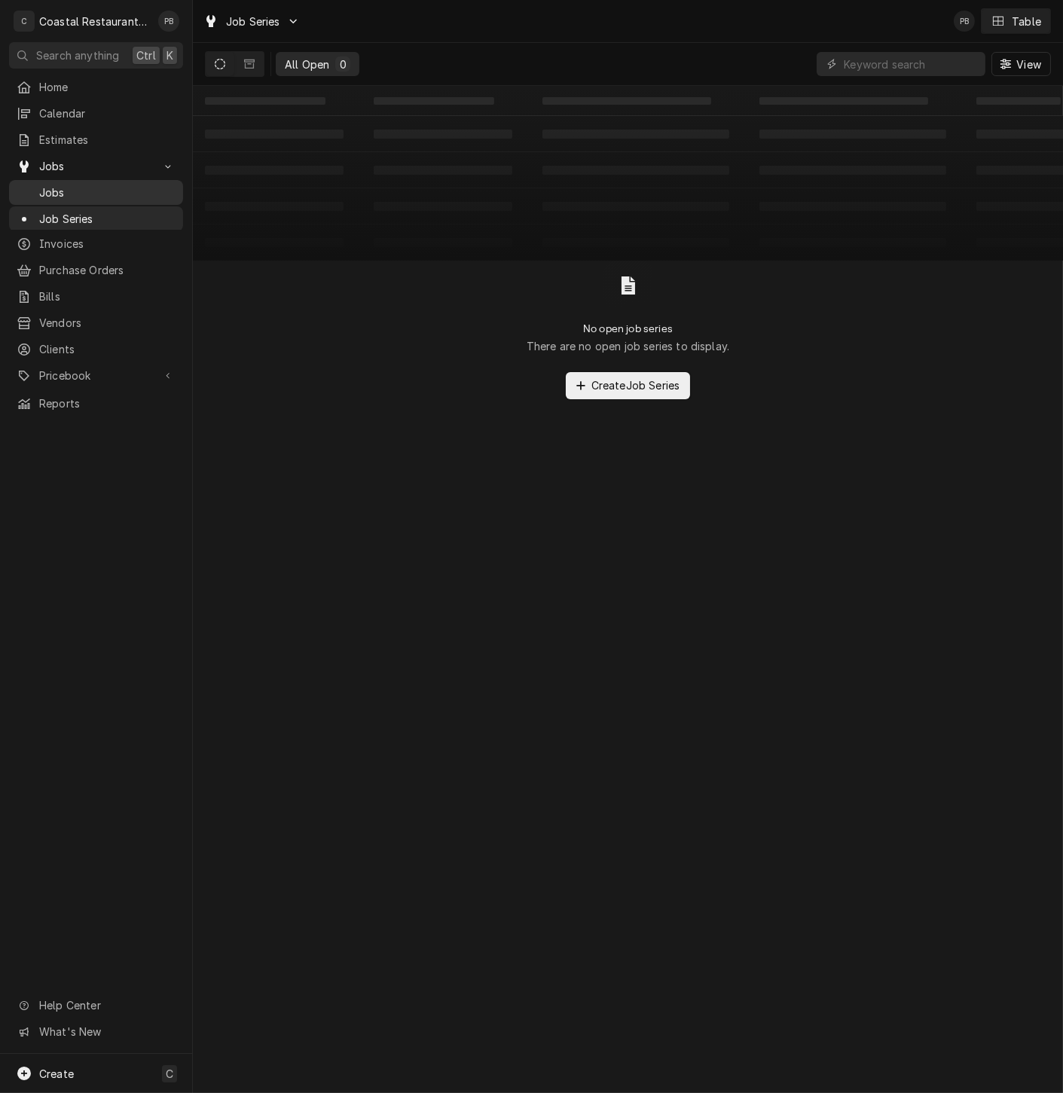
click at [59, 180] on link "Jobs" at bounding box center [96, 192] width 174 height 25
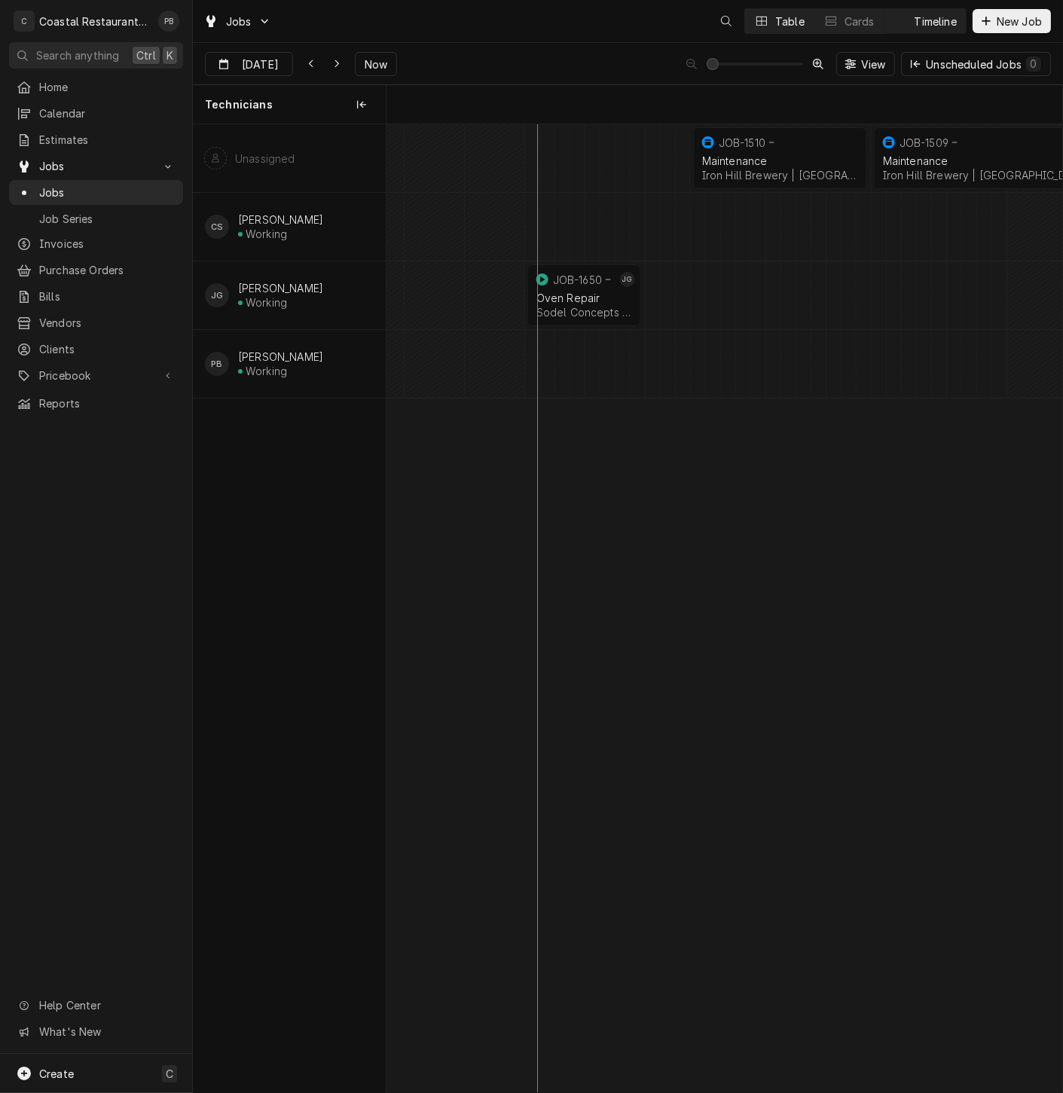
scroll to position [0, 13393]
click at [380, 59] on span "Now" at bounding box center [376, 65] width 29 height 16
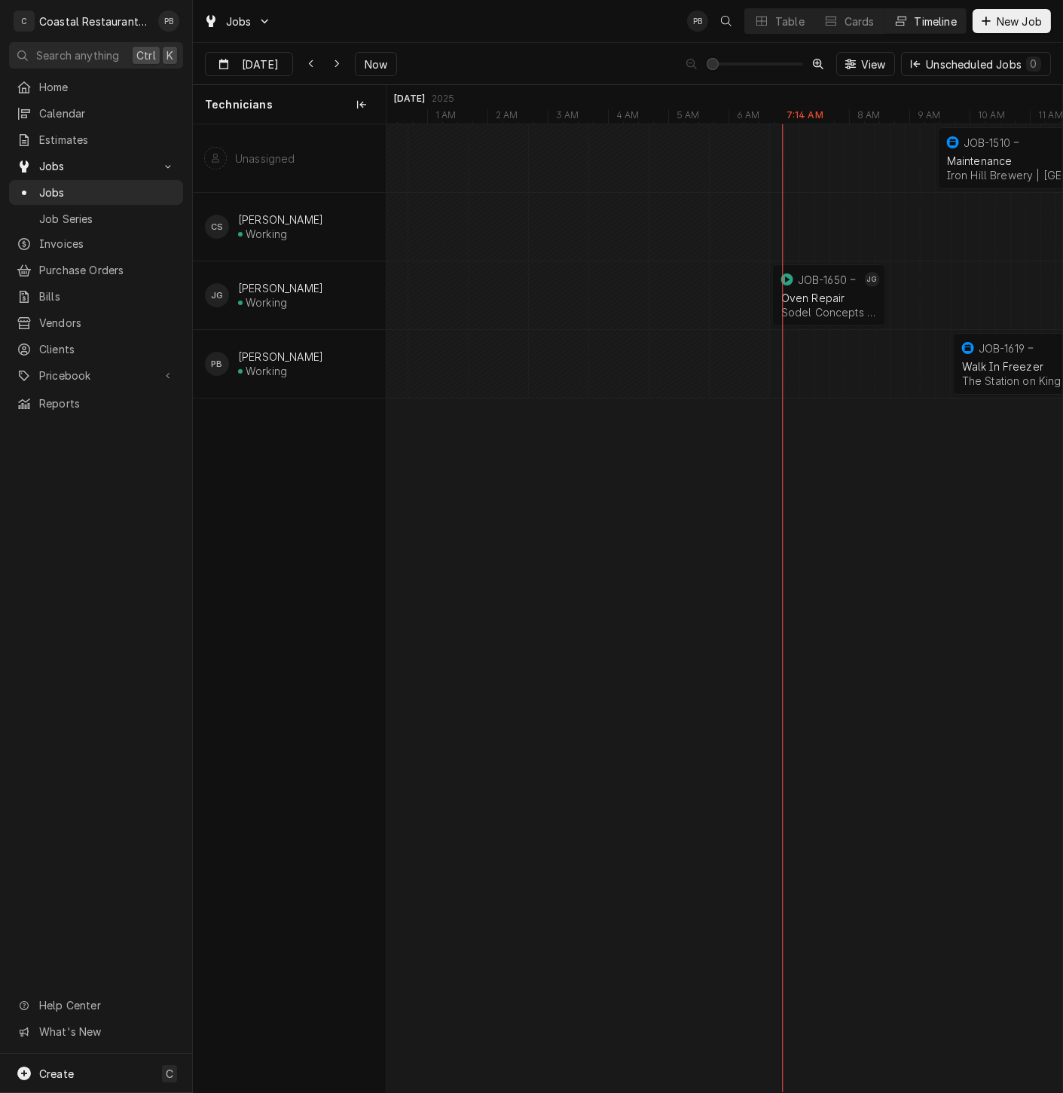
scroll to position [0, 0]
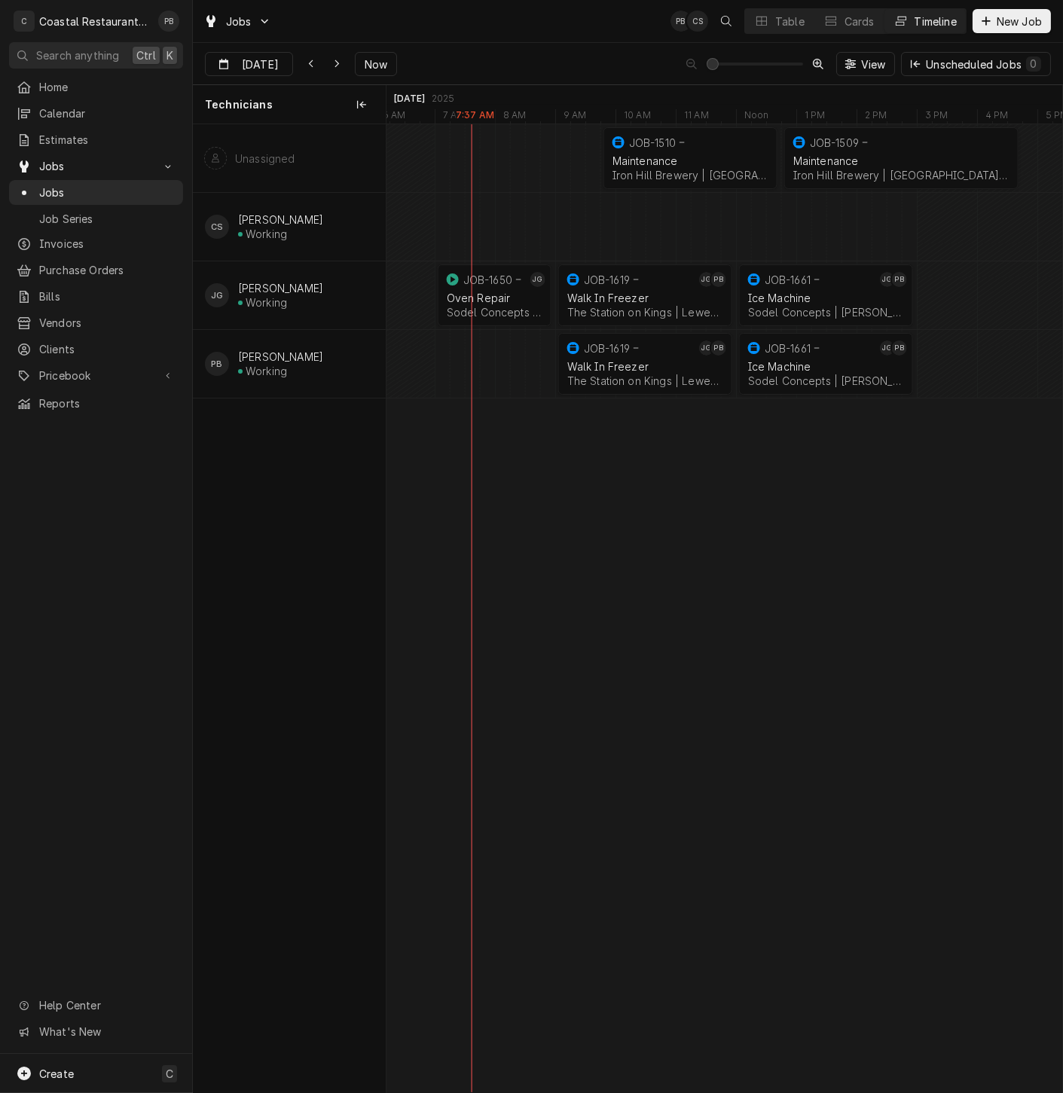
click at [277, 517] on div "Unassigned CS [PERSON_NAME] Working [PERSON_NAME] Working [PERSON_NAME] Working" at bounding box center [289, 608] width 193 height 968
